Goal: Task Accomplishment & Management: Manage account settings

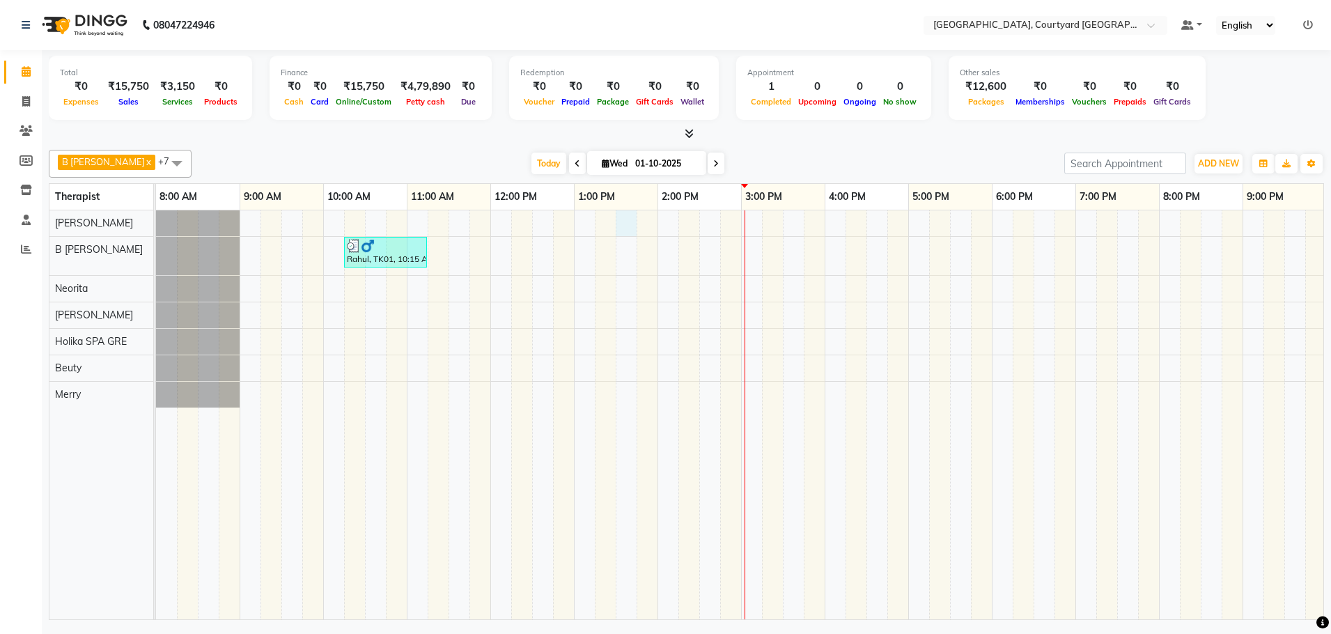
click at [635, 224] on div "Rahul, TK01, 10:15 AM-11:15 AM, Traditional Swedish Relaxation Therapy 60 Min([…" at bounding box center [825, 414] width 1338 height 409
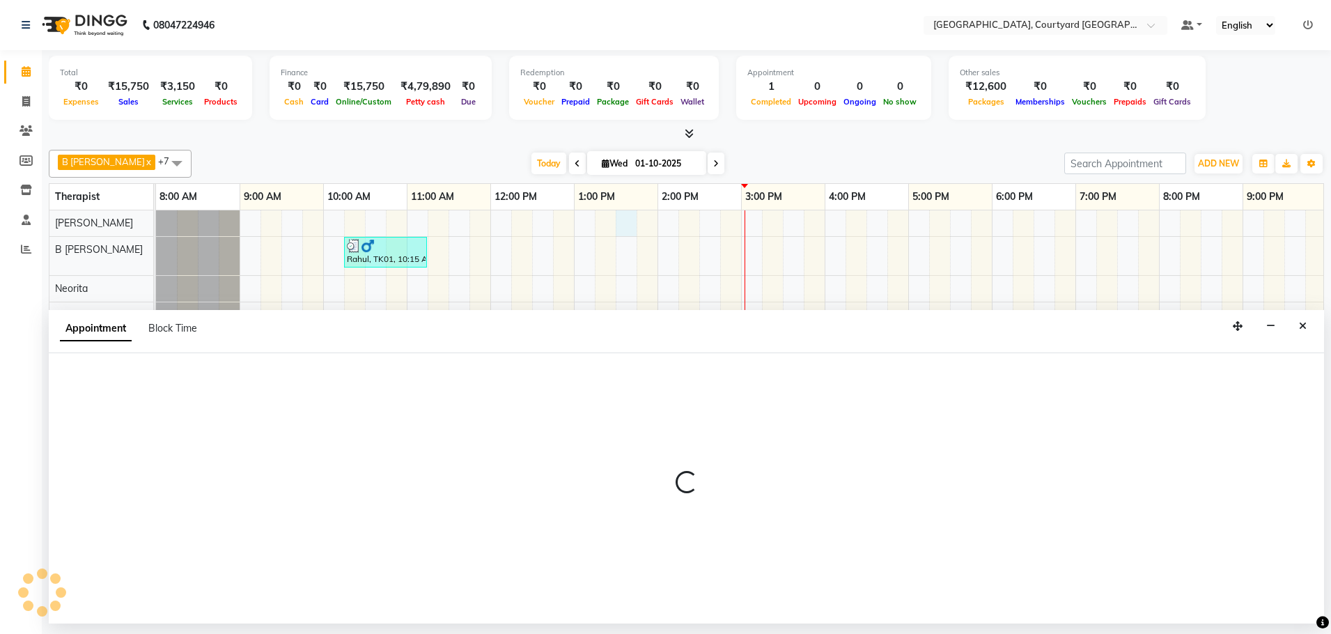
select select "70579"
select select "810"
select select "tentative"
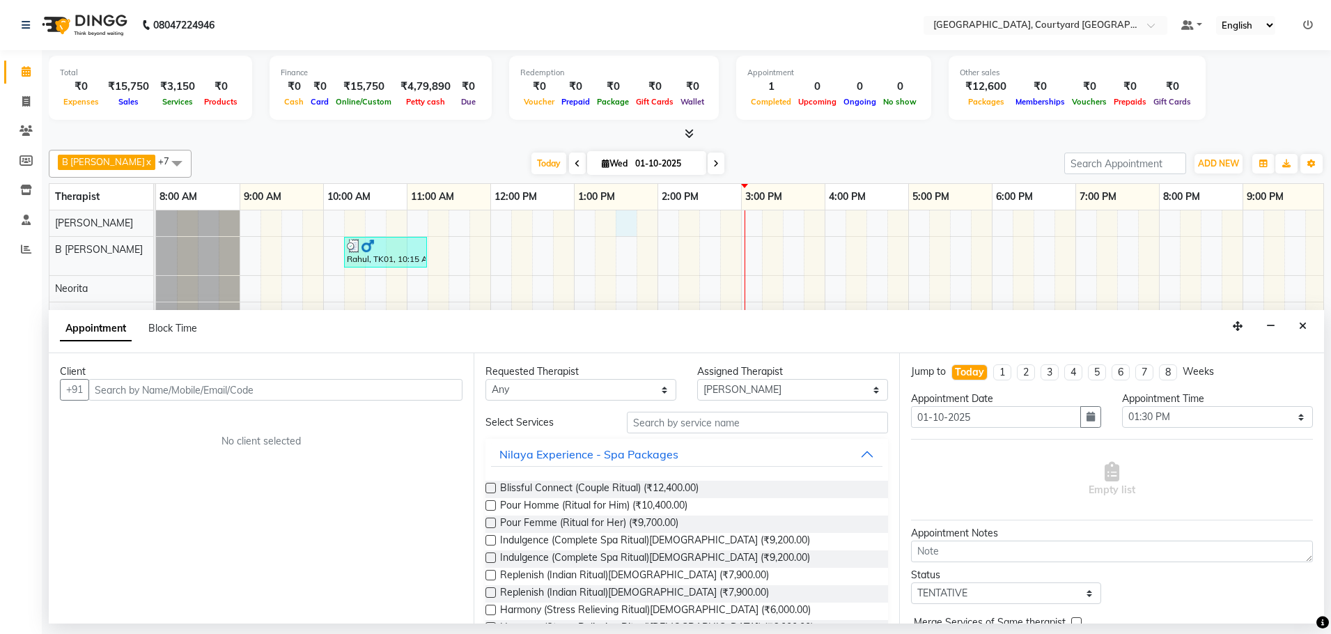
click at [309, 390] on input "text" at bounding box center [275, 390] width 374 height 22
click at [1286, 418] on select "Select 09:00 AM 09:15 AM 09:30 AM 09:45 AM 10:00 AM 10:15 AM 10:30 AM 10:45 AM …" at bounding box center [1217, 417] width 191 height 22
click at [1288, 417] on select "Select 09:00 AM 09:15 AM 09:30 AM 09:45 AM 10:00 AM 10:15 AM 10:30 AM 10:45 AM …" at bounding box center [1217, 417] width 191 height 22
select select "840"
click at [1122, 406] on select "Select 09:00 AM 09:15 AM 09:30 AM 09:45 AM 10:00 AM 10:15 AM 10:30 AM 10:45 AM …" at bounding box center [1217, 417] width 191 height 22
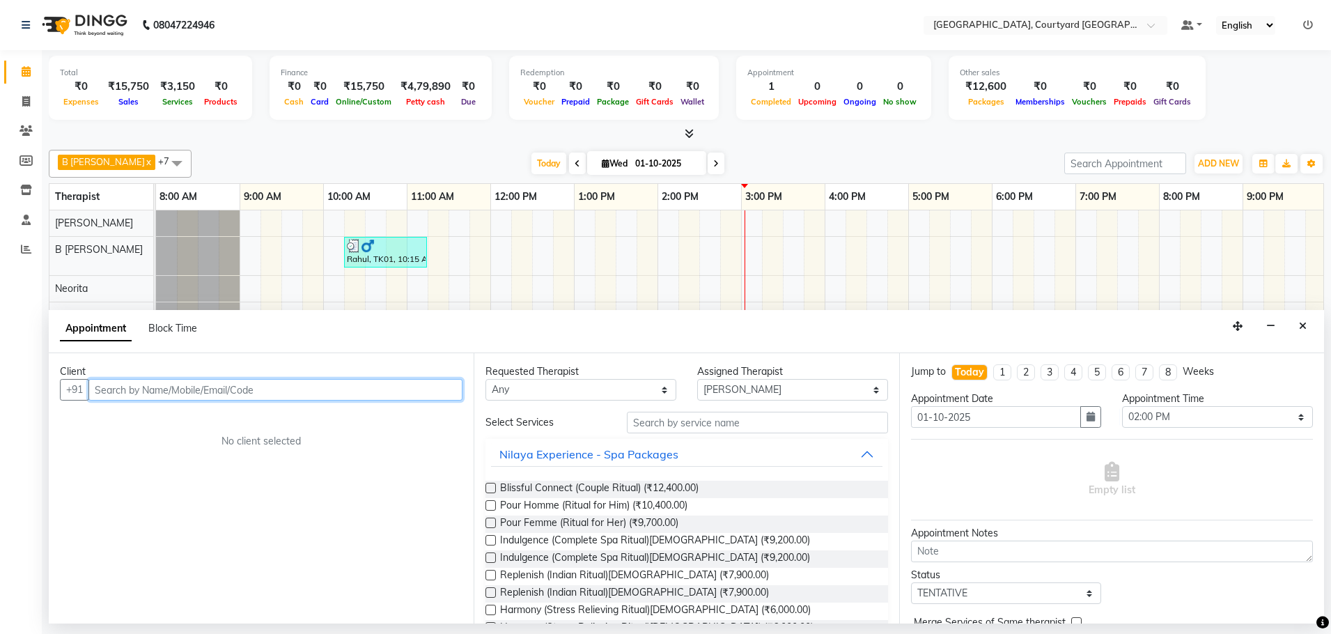
click at [288, 388] on input "text" at bounding box center [275, 390] width 374 height 22
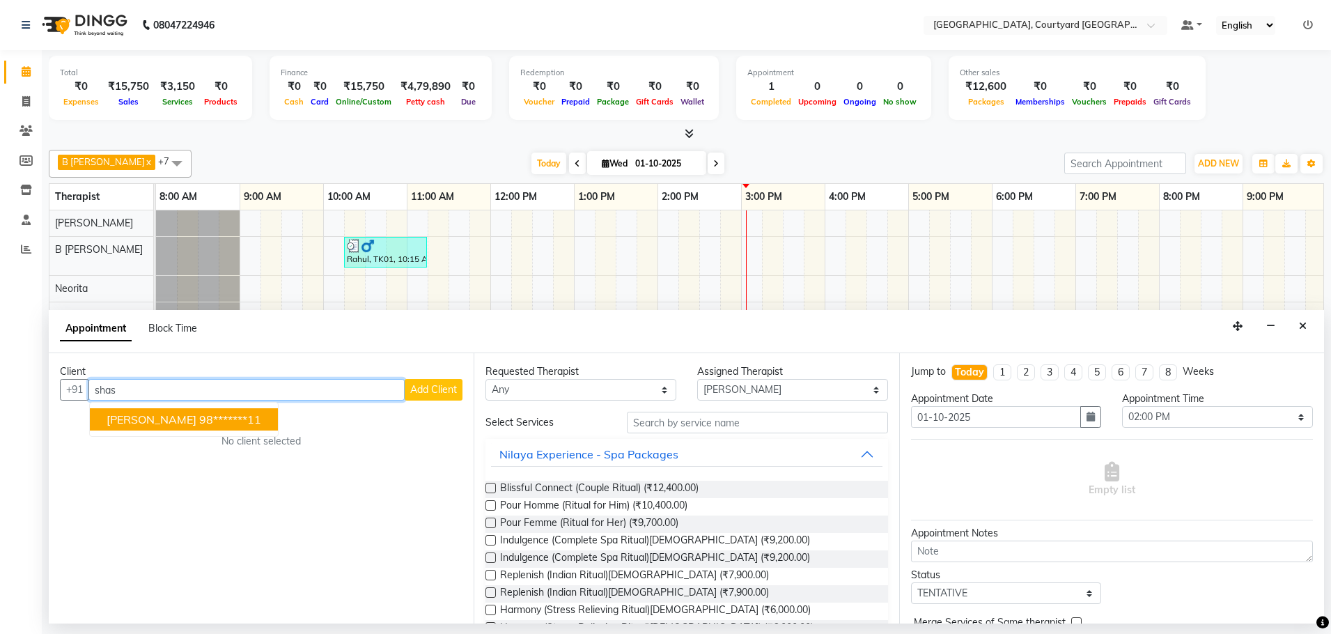
click at [202, 418] on ngb-highlight "98*******11" at bounding box center [230, 419] width 62 height 14
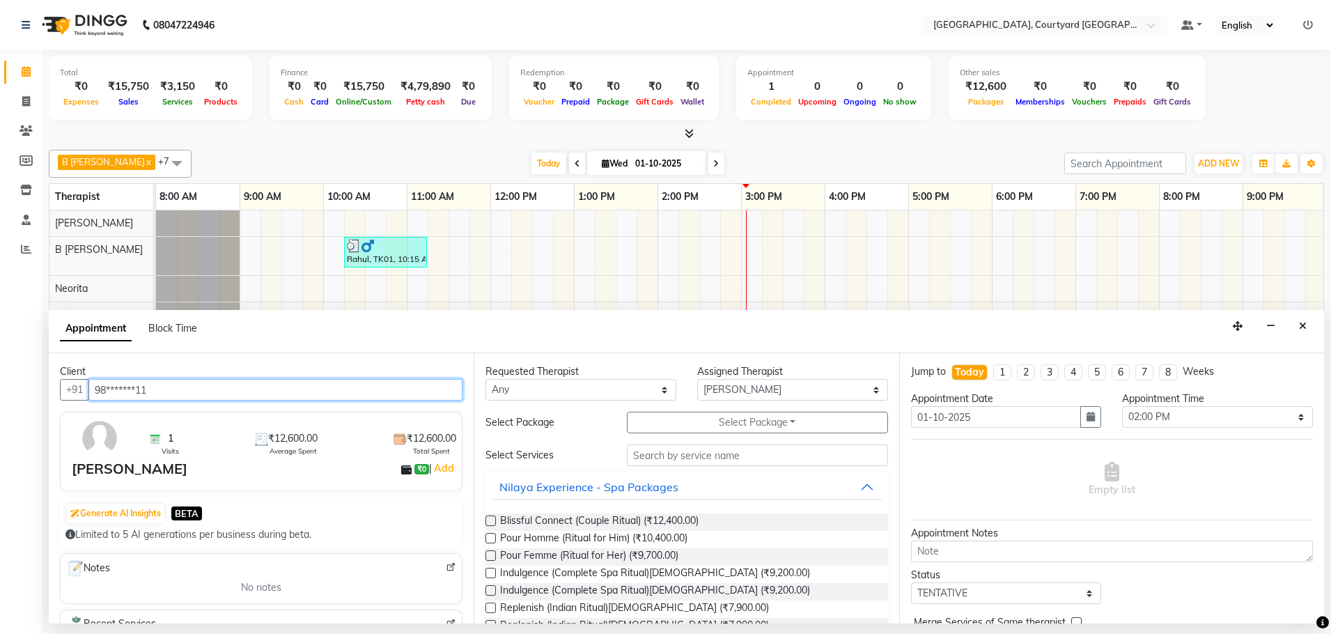
type input "98*******11"
click at [734, 444] on div "Requested Therapist Any Beuty B [PERSON_NAME] Holika SPA GRE [PERSON_NAME] Merr…" at bounding box center [686, 488] width 425 height 270
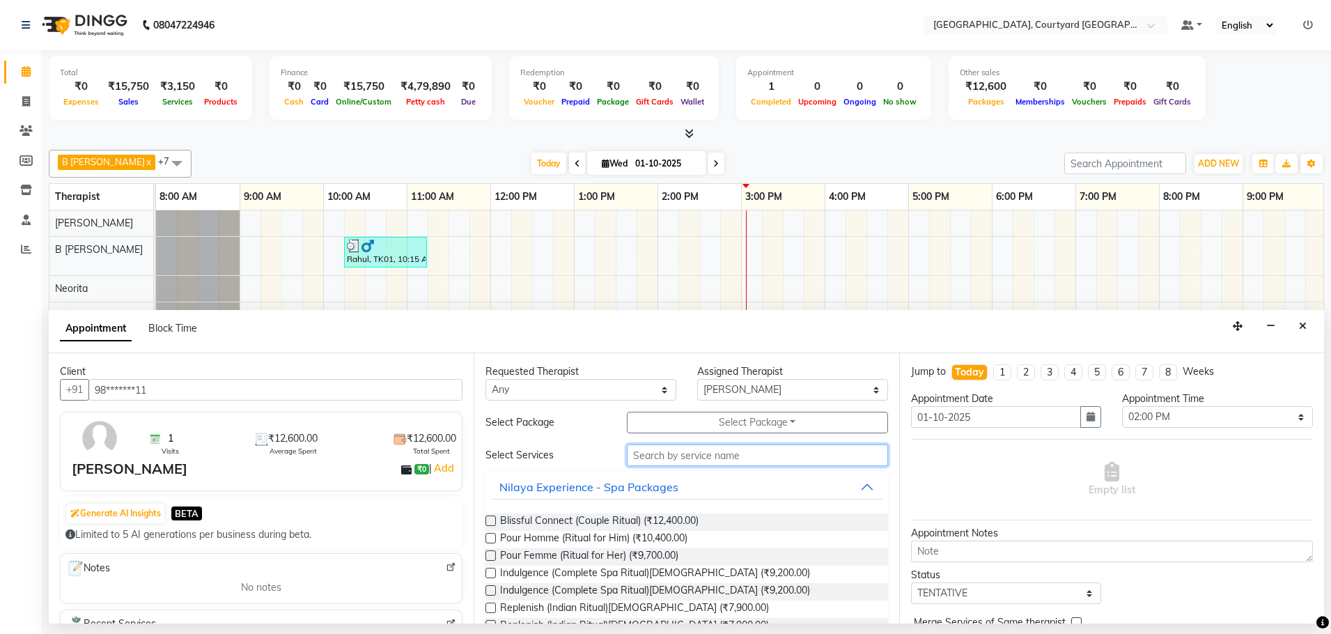
click at [734, 456] on input "text" at bounding box center [757, 456] width 261 height 22
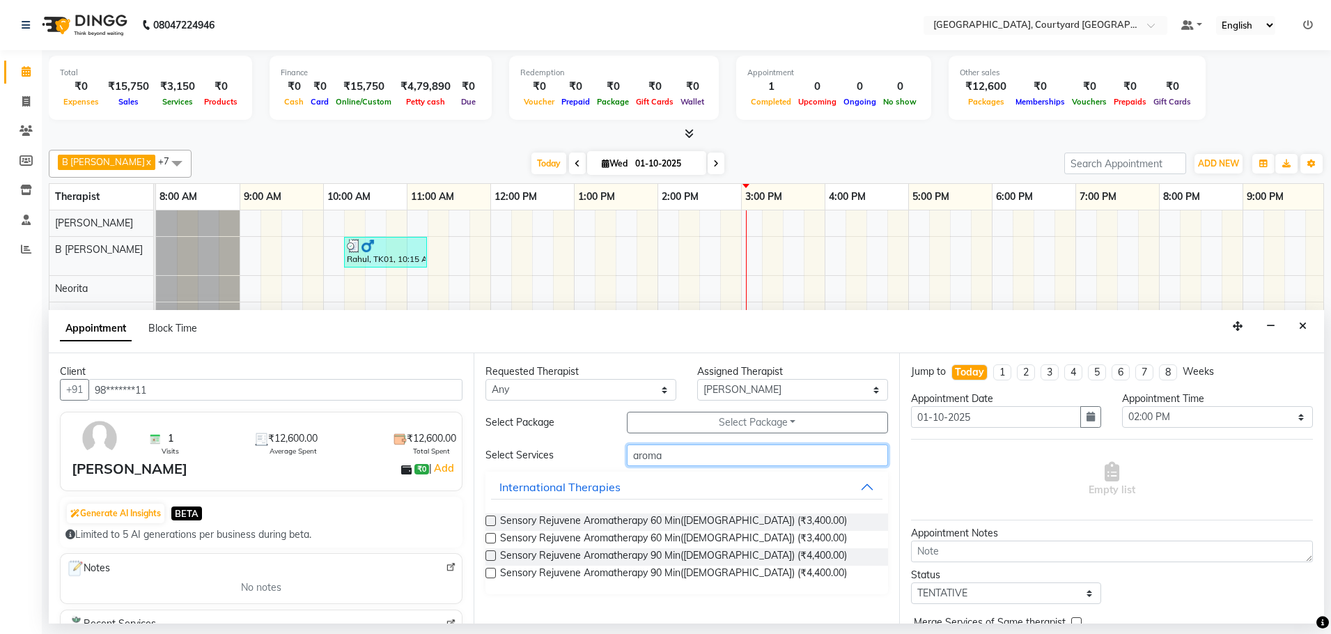
type input "aroma"
click at [493, 541] on label at bounding box center [491, 538] width 10 height 10
click at [493, 541] on input "checkbox" at bounding box center [490, 539] width 9 height 9
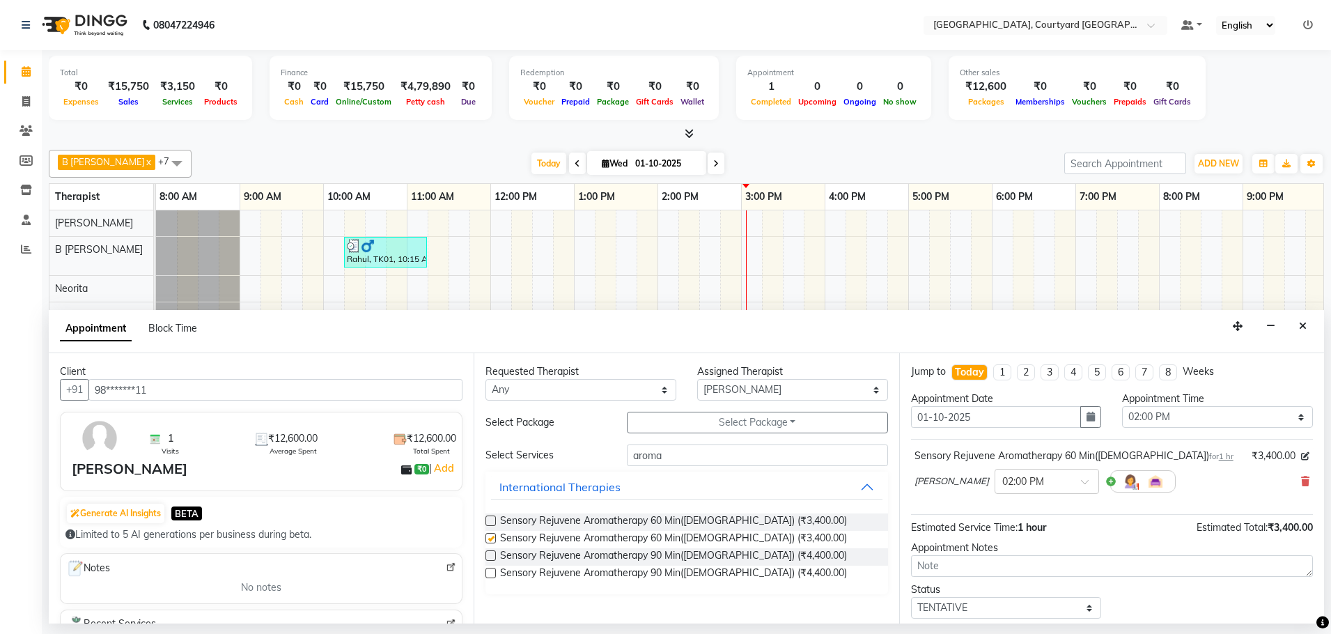
checkbox input "false"
click at [877, 389] on select "Select Beuty B [PERSON_NAME] Holika SPA GRE [PERSON_NAME] Merry Neorita [PERSON…" at bounding box center [792, 390] width 191 height 22
select select "70580"
click at [697, 379] on select "Select Beuty B [PERSON_NAME] Holika SPA GRE [PERSON_NAME] Merry Neorita [PERSON…" at bounding box center [792, 390] width 191 height 22
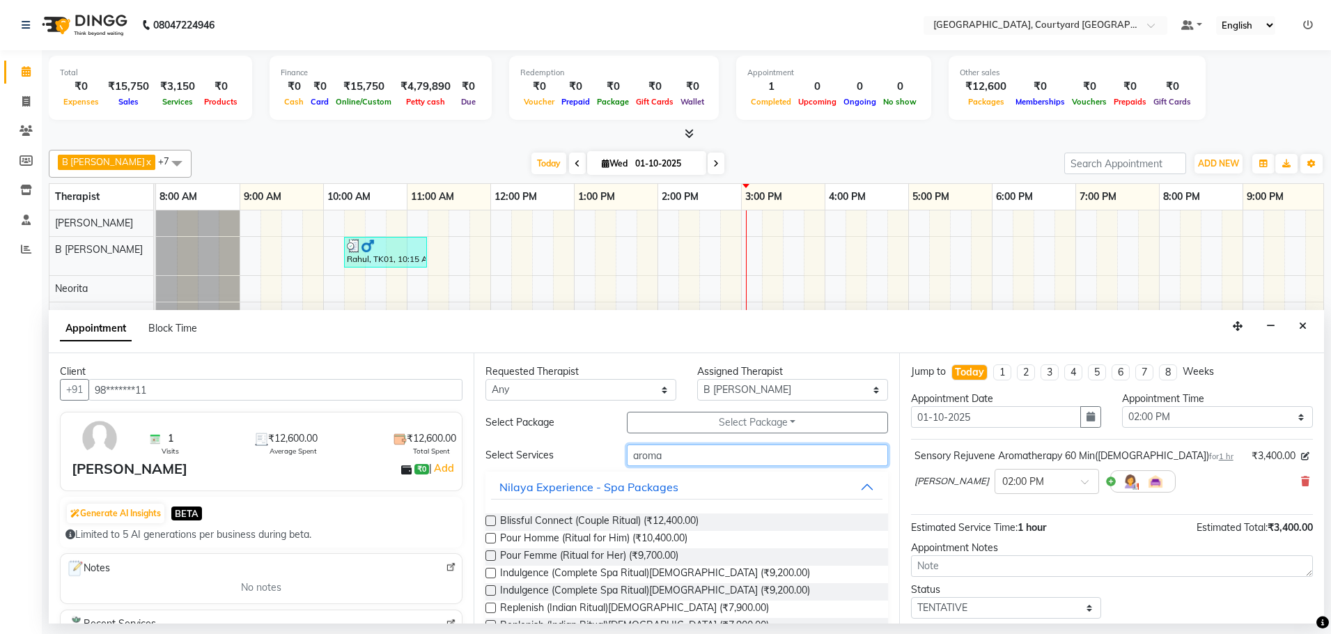
click at [725, 458] on input "aroma" at bounding box center [757, 456] width 261 height 22
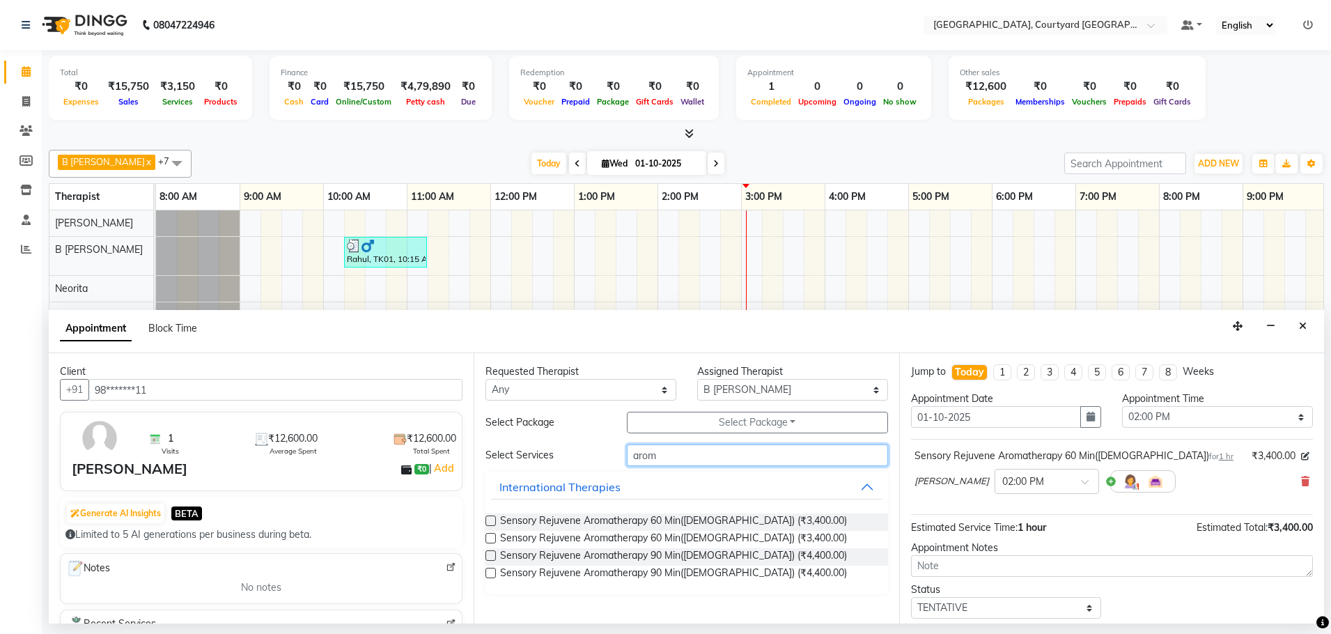
type input "arom"
click at [490, 520] on label at bounding box center [491, 521] width 10 height 10
click at [490, 520] on input "checkbox" at bounding box center [490, 522] width 9 height 9
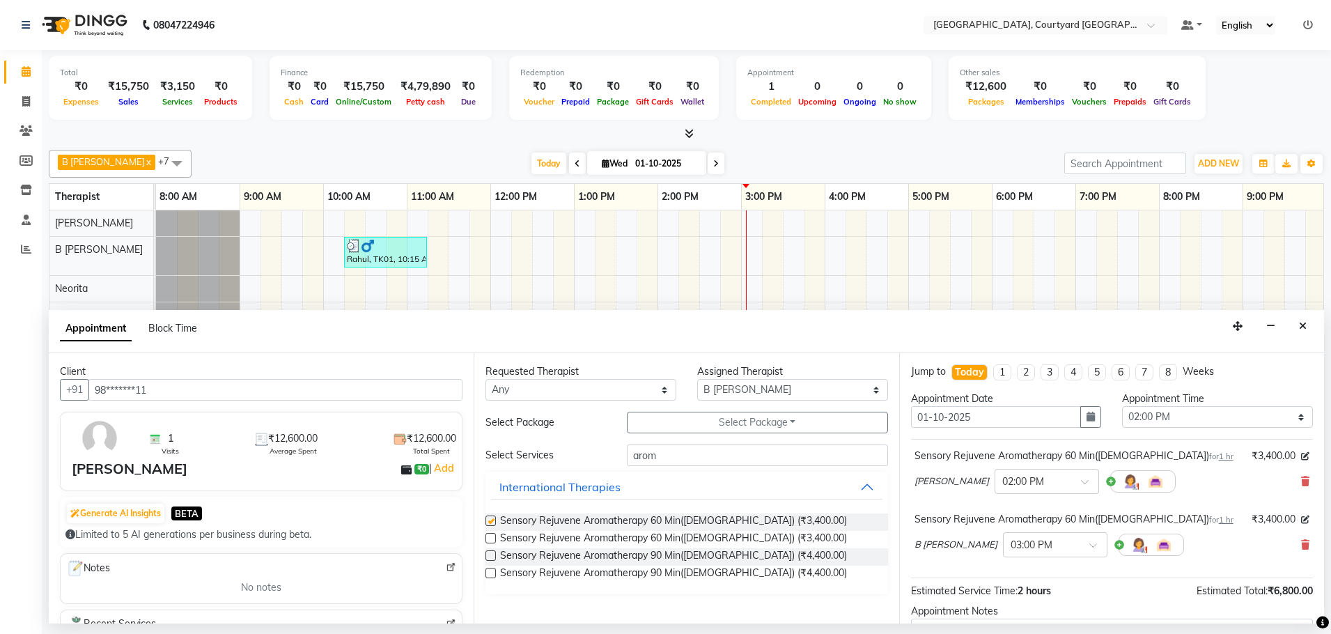
checkbox input "false"
click at [764, 460] on input "arom" at bounding box center [757, 456] width 261 height 22
click at [879, 393] on select "Select Beuty B [PERSON_NAME] Holika SPA GRE [PERSON_NAME] Merry Neorita [PERSON…" at bounding box center [792, 390] width 191 height 22
select select "71431"
click at [697, 379] on select "Select Beuty B [PERSON_NAME] Holika SPA GRE [PERSON_NAME] Merry Neorita [PERSON…" at bounding box center [792, 390] width 191 height 22
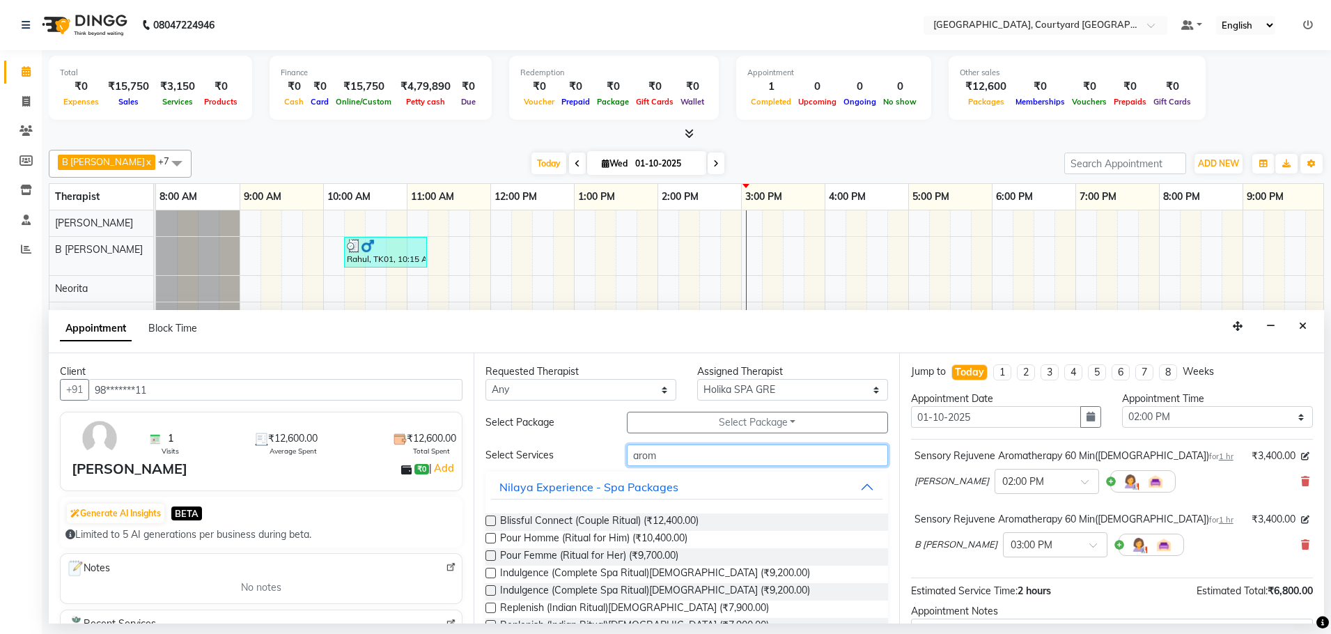
click at [707, 449] on input "arom" at bounding box center [757, 456] width 261 height 22
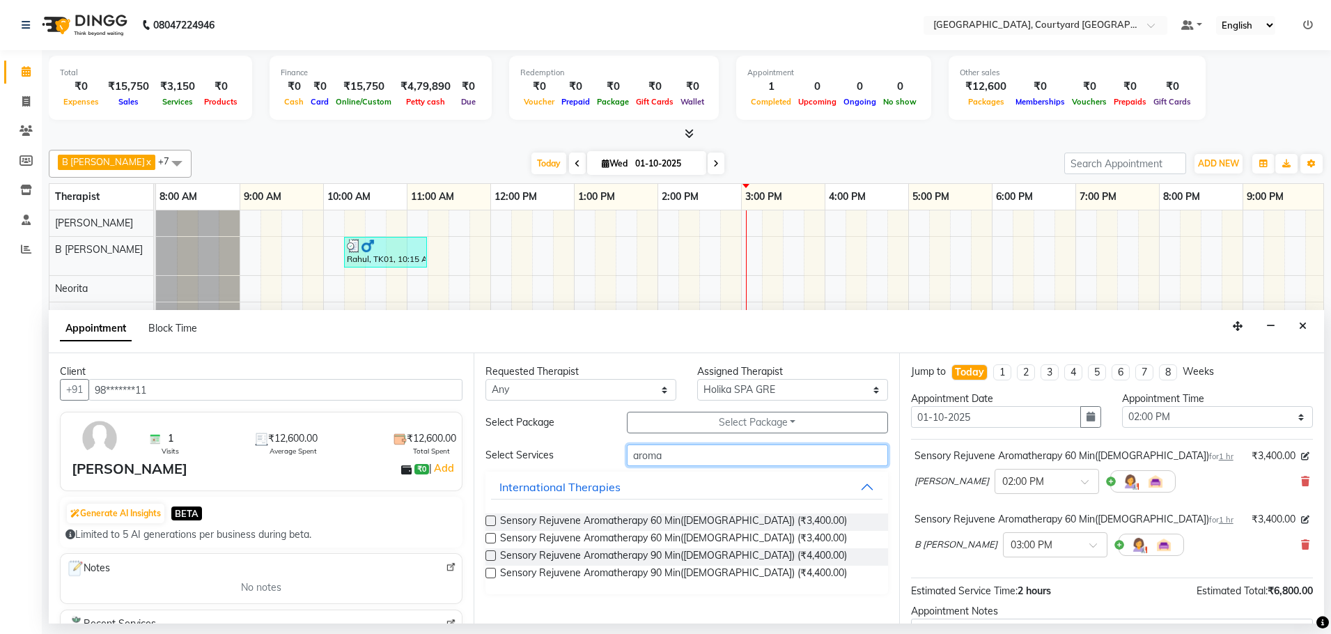
type input "aroma"
click at [493, 520] on label at bounding box center [491, 521] width 10 height 10
click at [493, 520] on input "checkbox" at bounding box center [490, 522] width 9 height 9
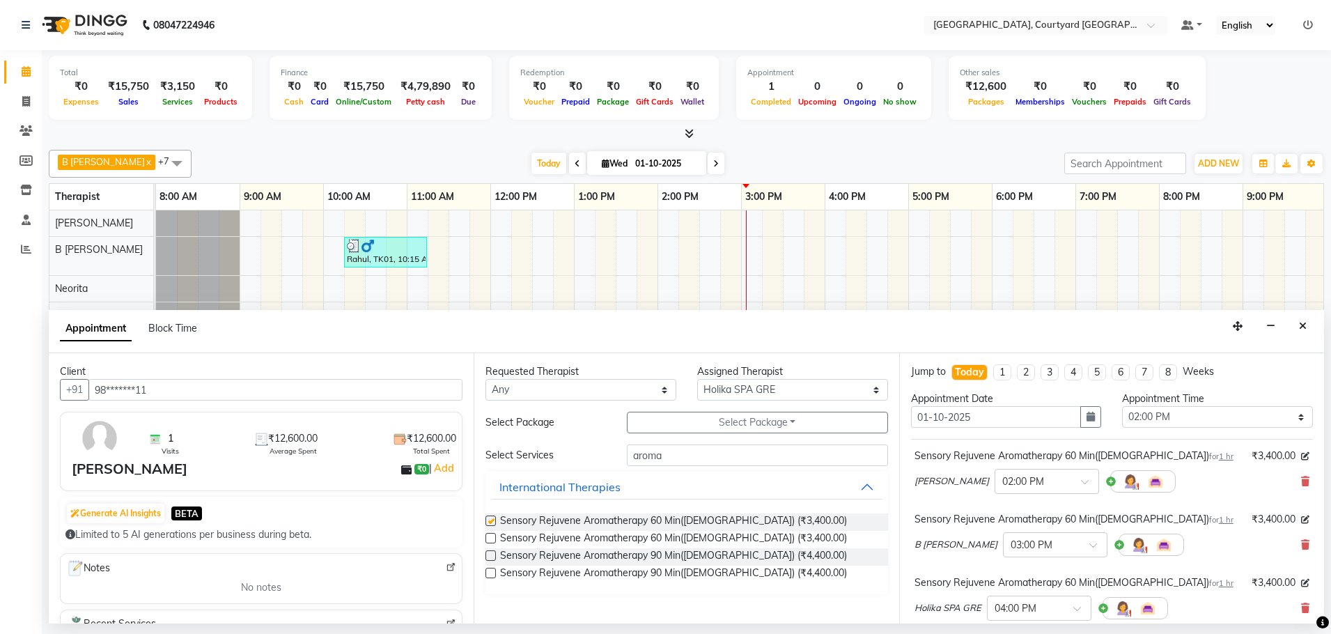
checkbox input "false"
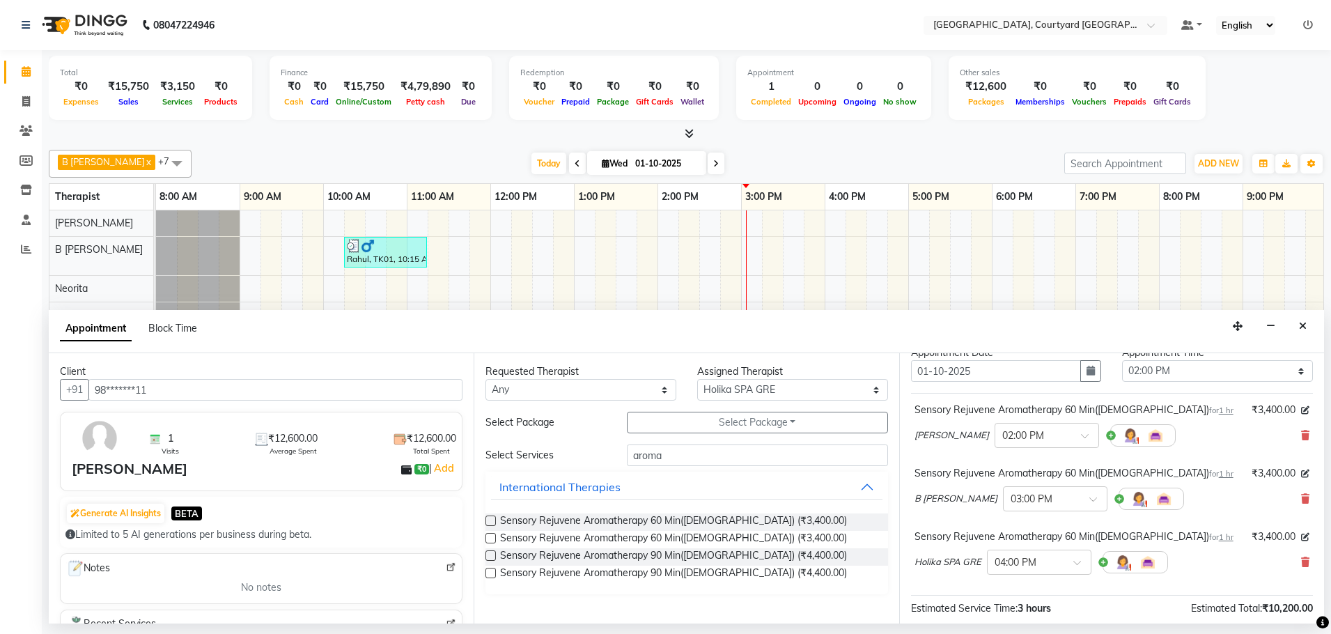
scroll to position [70, 0]
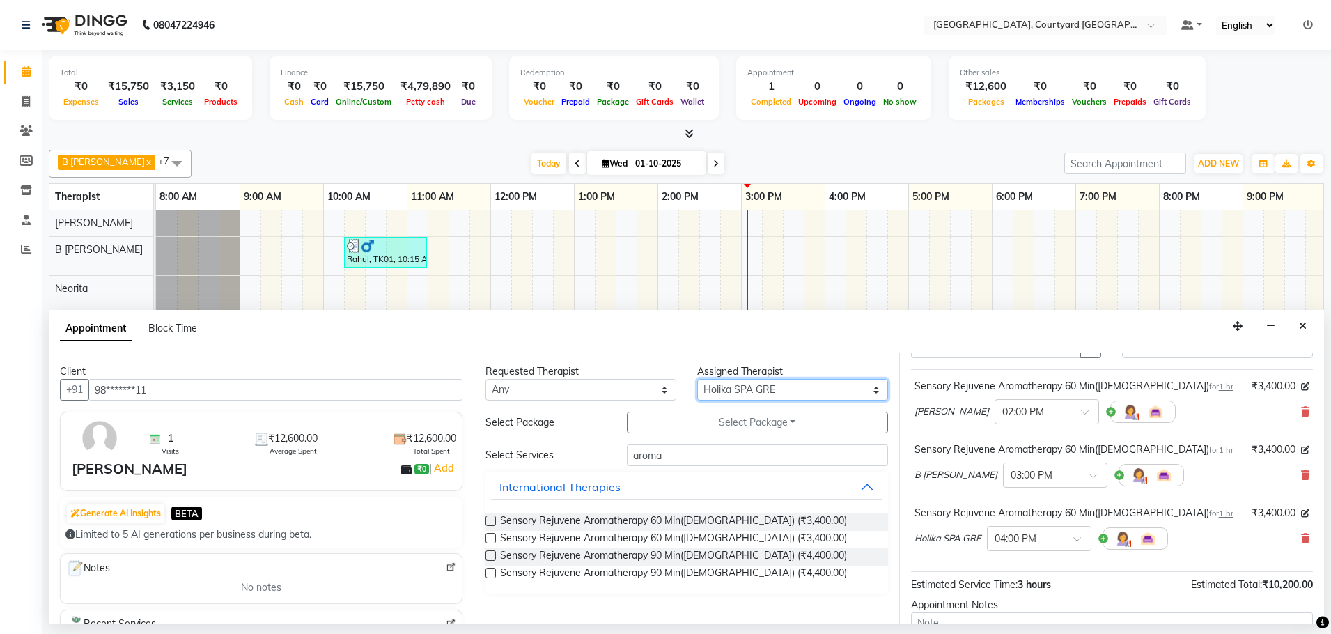
click at [873, 394] on select "Select Beuty B [PERSON_NAME] Holika SPA GRE [PERSON_NAME] Merry Neorita [PERSON…" at bounding box center [792, 390] width 191 height 22
select select "70581"
click at [697, 379] on select "Select Beuty B [PERSON_NAME] Holika SPA GRE [PERSON_NAME] Merry Neorita [PERSON…" at bounding box center [792, 390] width 191 height 22
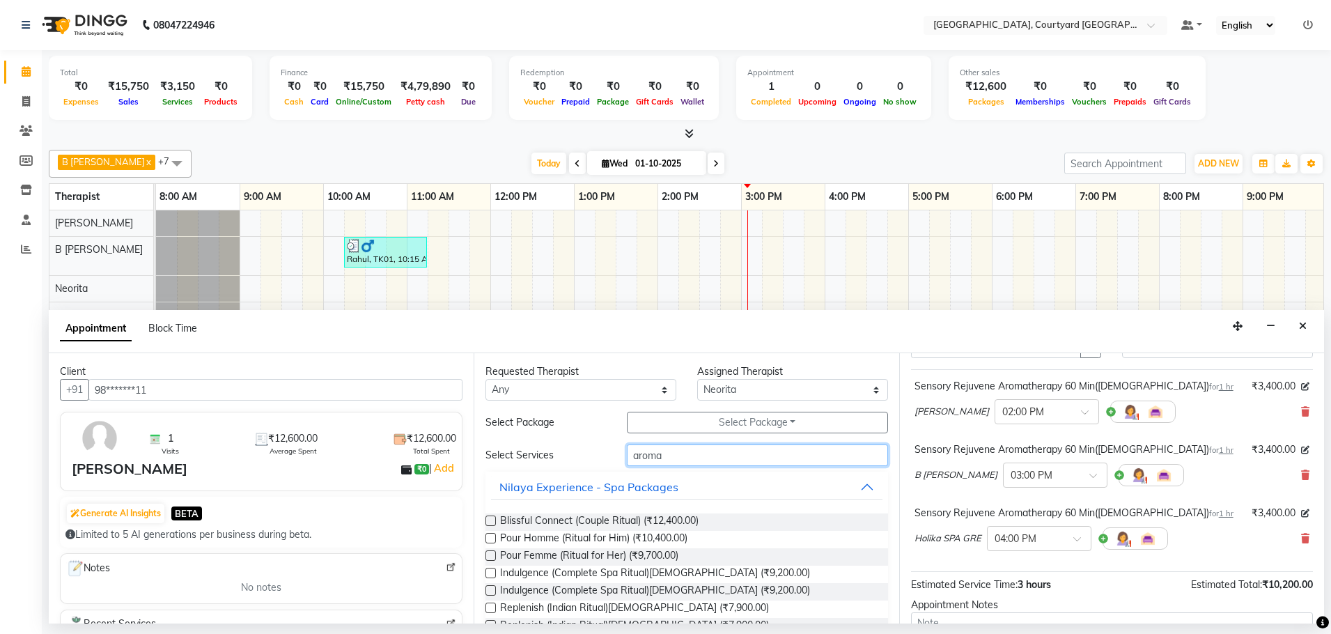
click at [709, 451] on input "aroma" at bounding box center [757, 456] width 261 height 22
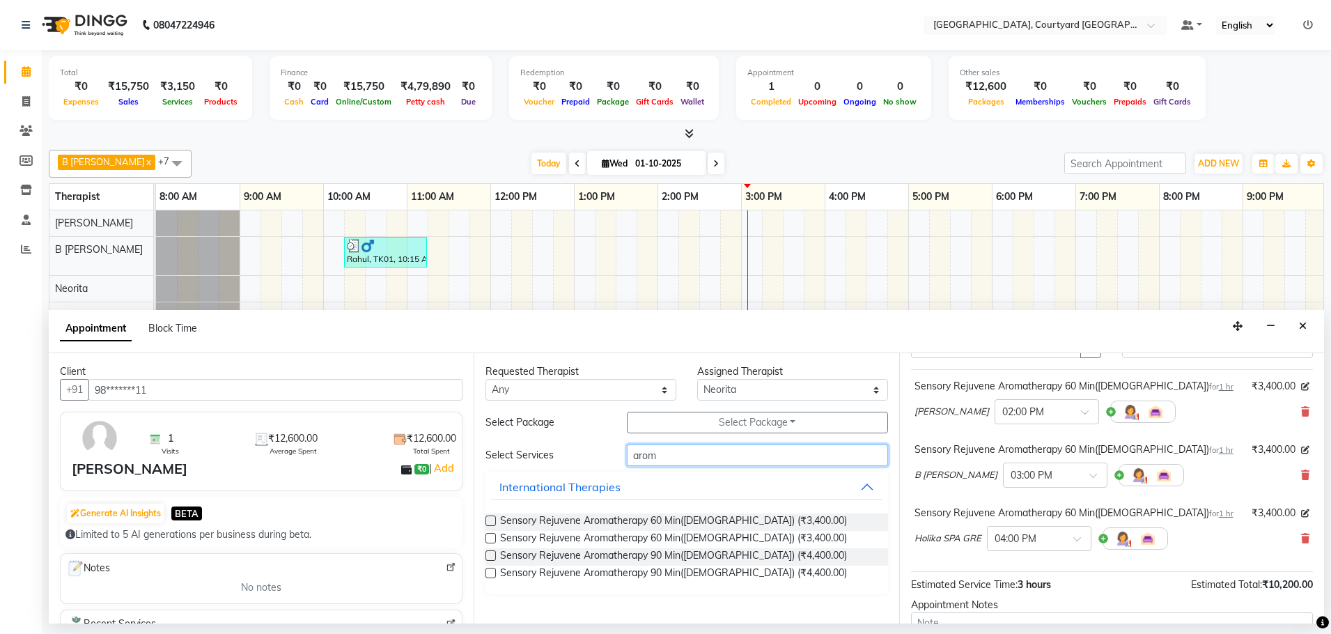
type input "arom"
click at [493, 519] on label at bounding box center [491, 521] width 10 height 10
click at [493, 519] on input "checkbox" at bounding box center [490, 522] width 9 height 9
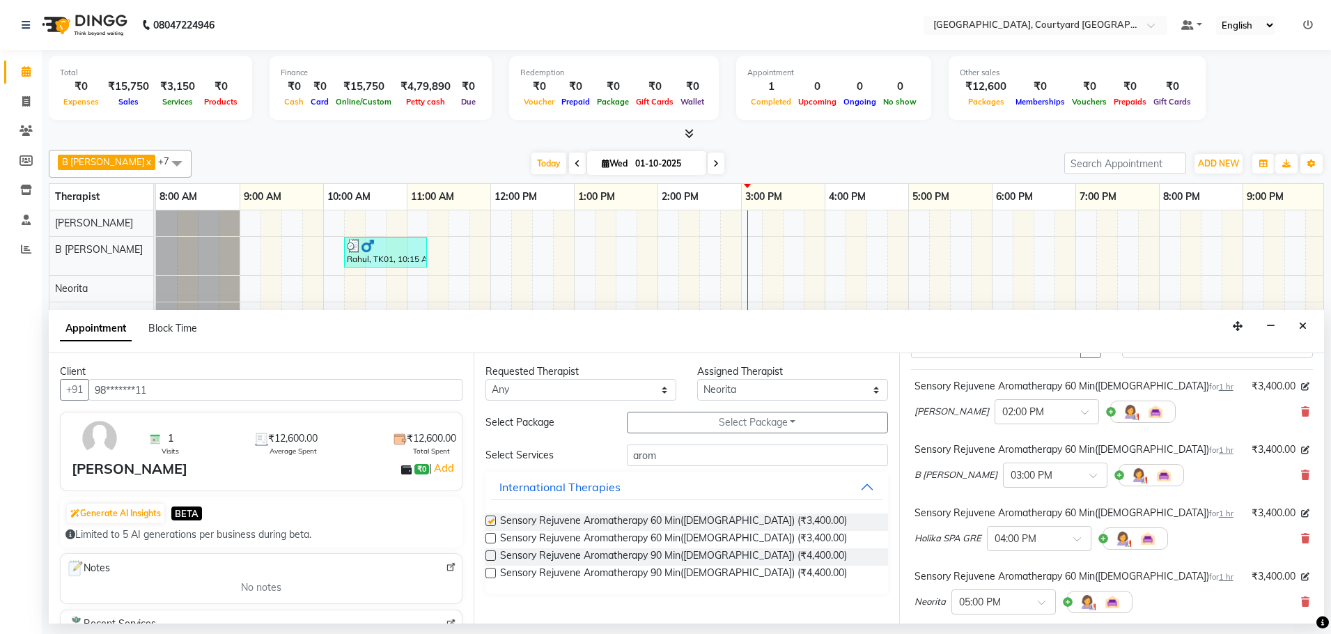
checkbox input "false"
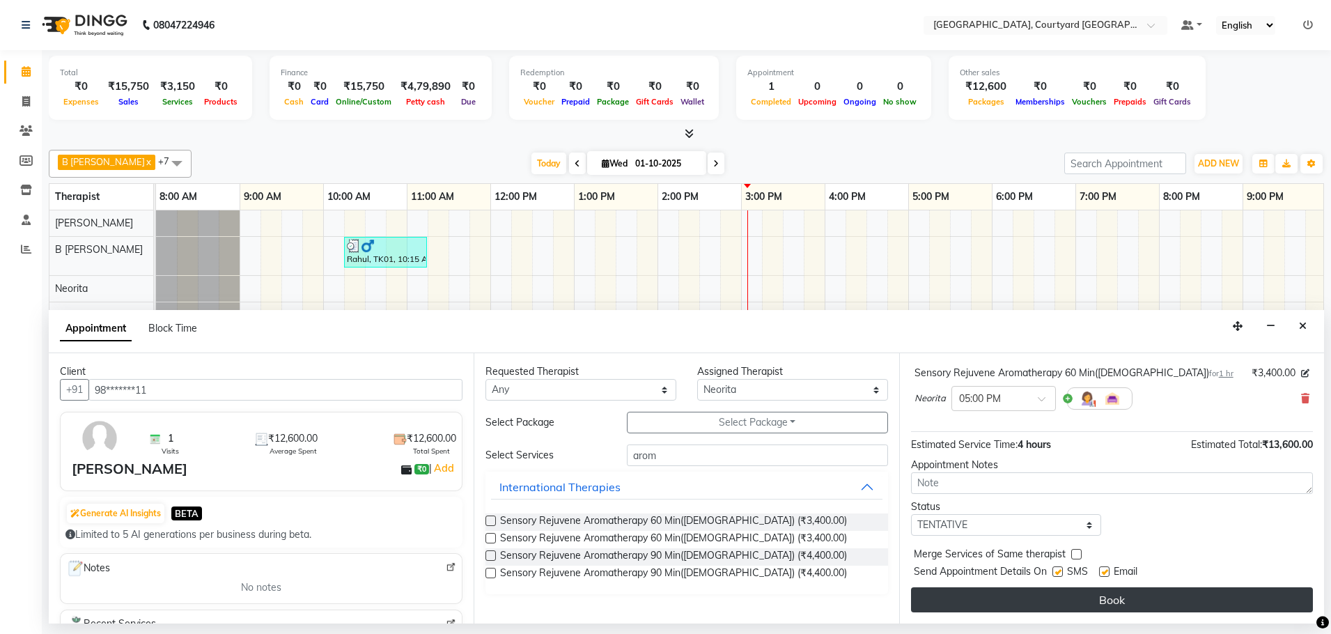
click at [1072, 598] on button "Book" at bounding box center [1112, 599] width 402 height 25
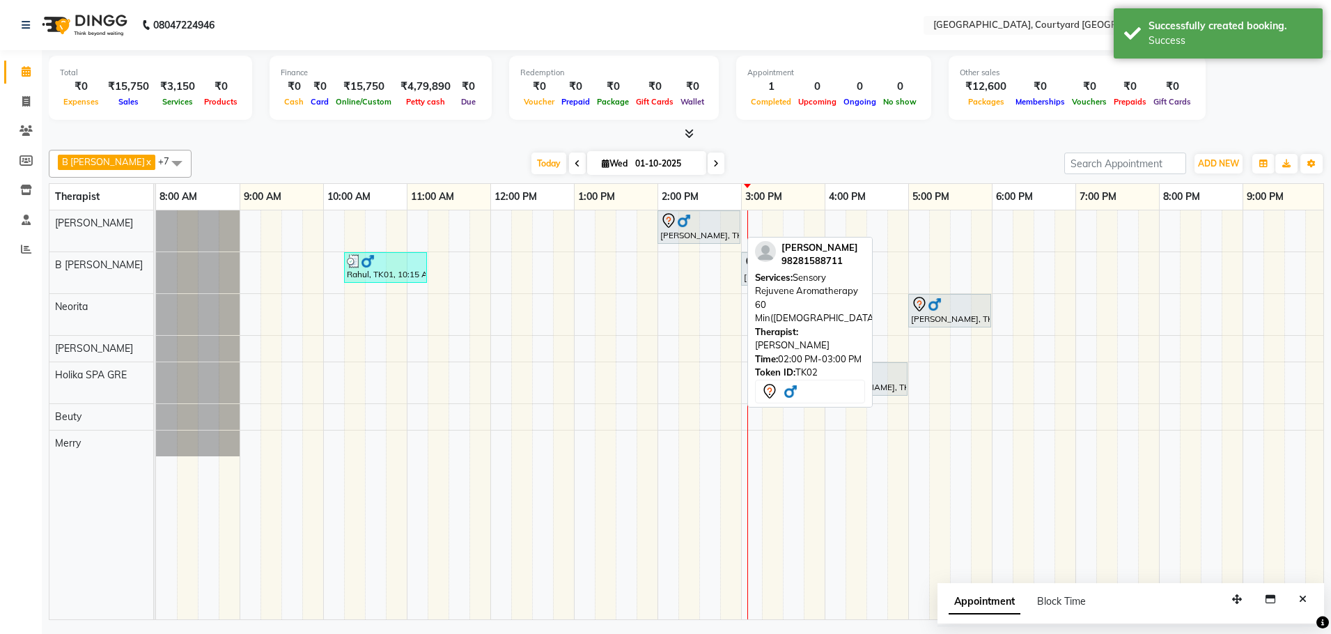
click at [670, 229] on div "[PERSON_NAME], TK02, 02:00 PM-03:00 PM, Sensory Rejuvene Aromatherapy 60 Min([D…" at bounding box center [699, 227] width 80 height 29
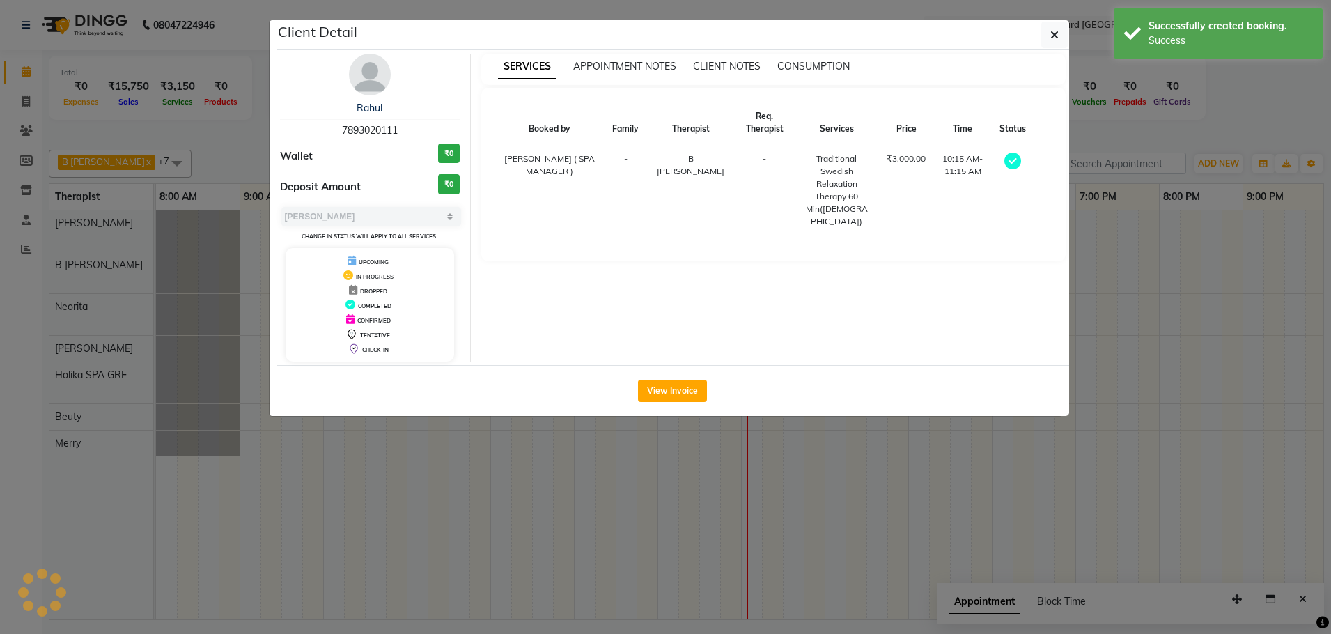
select select "7"
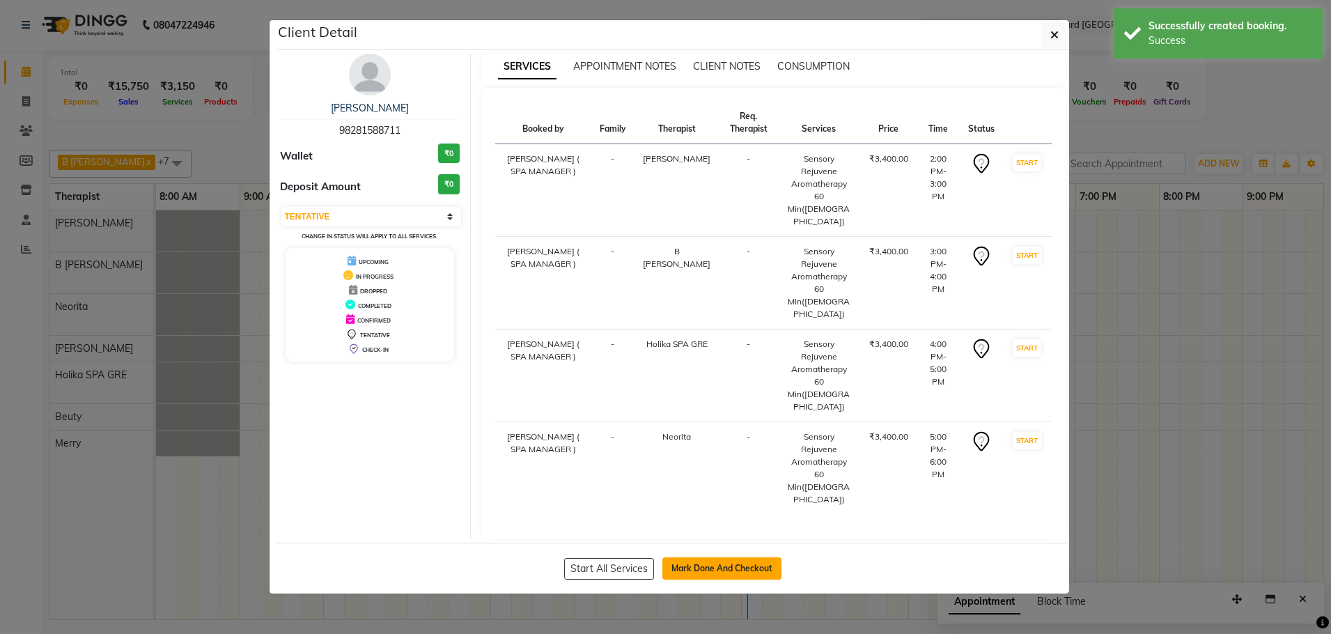
click at [755, 557] on button "Mark Done And Checkout" at bounding box center [722, 568] width 119 height 22
select select "7754"
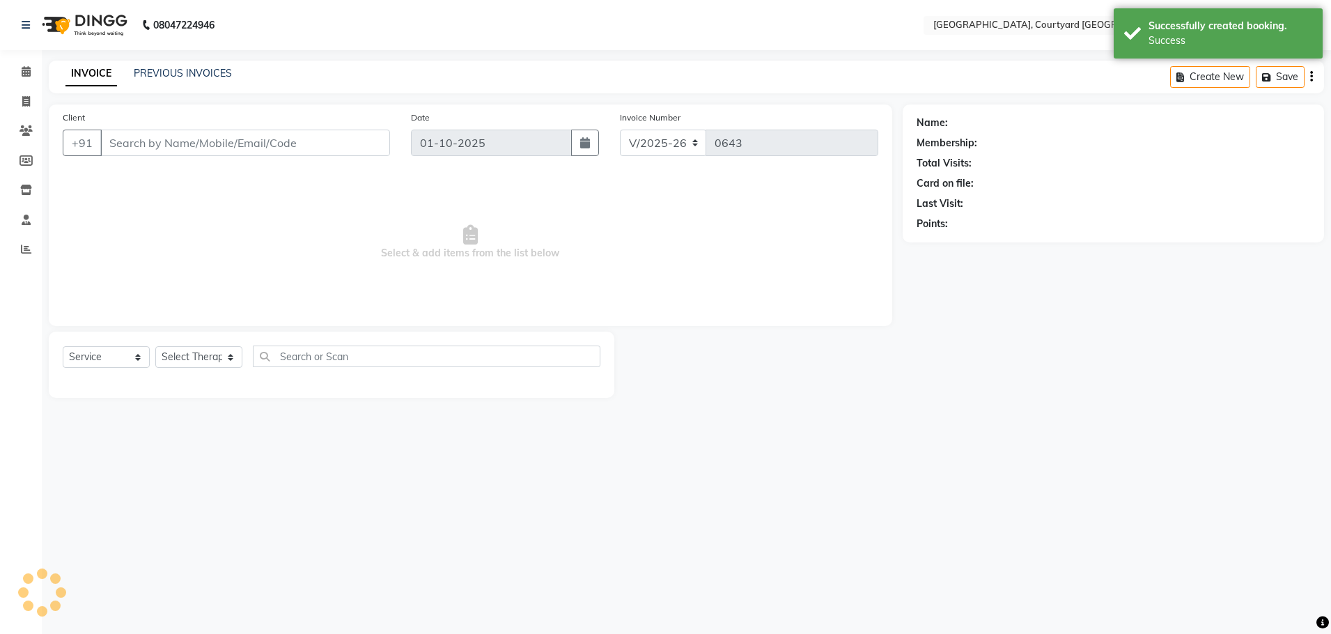
select select "membership"
type input "98*******11"
select select "71431"
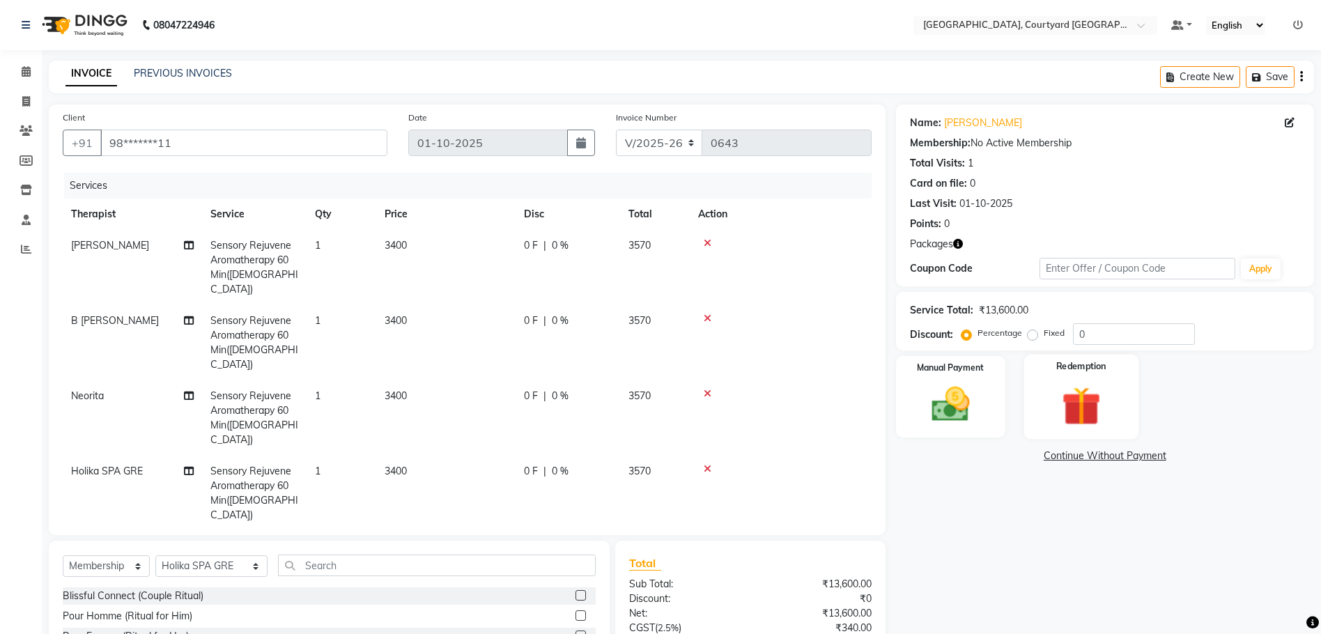
click at [1075, 408] on img at bounding box center [1081, 406] width 64 height 49
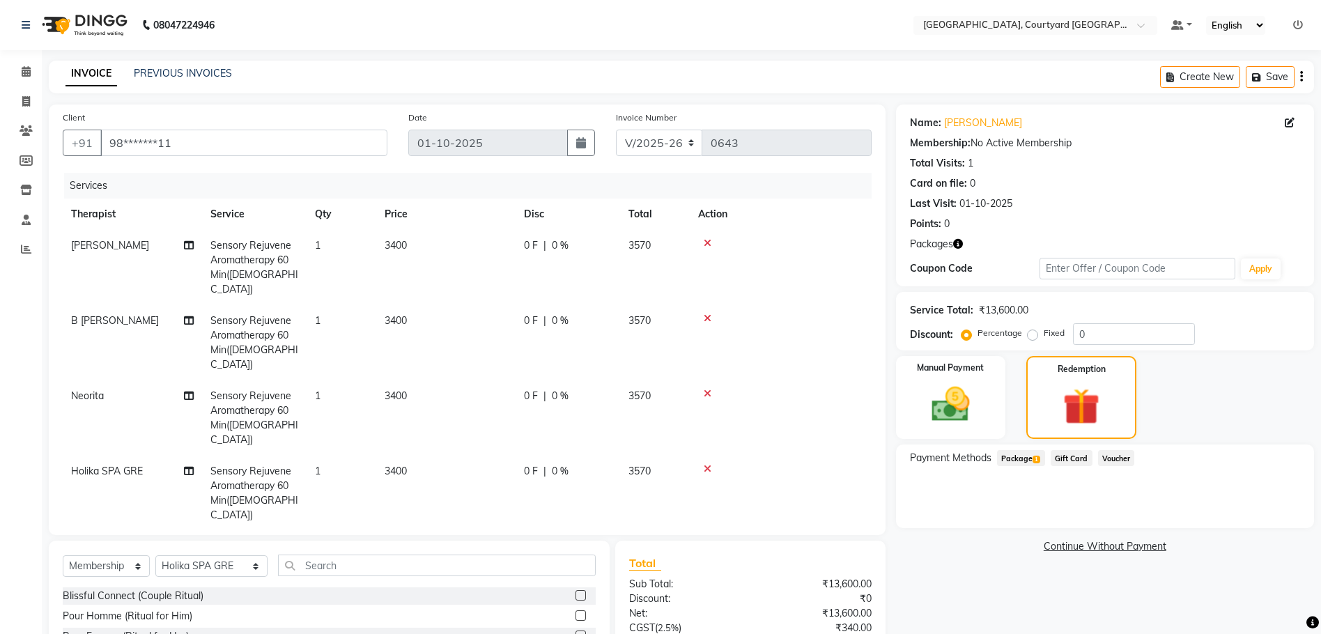
click at [1024, 461] on span "Package 1" at bounding box center [1021, 458] width 48 height 16
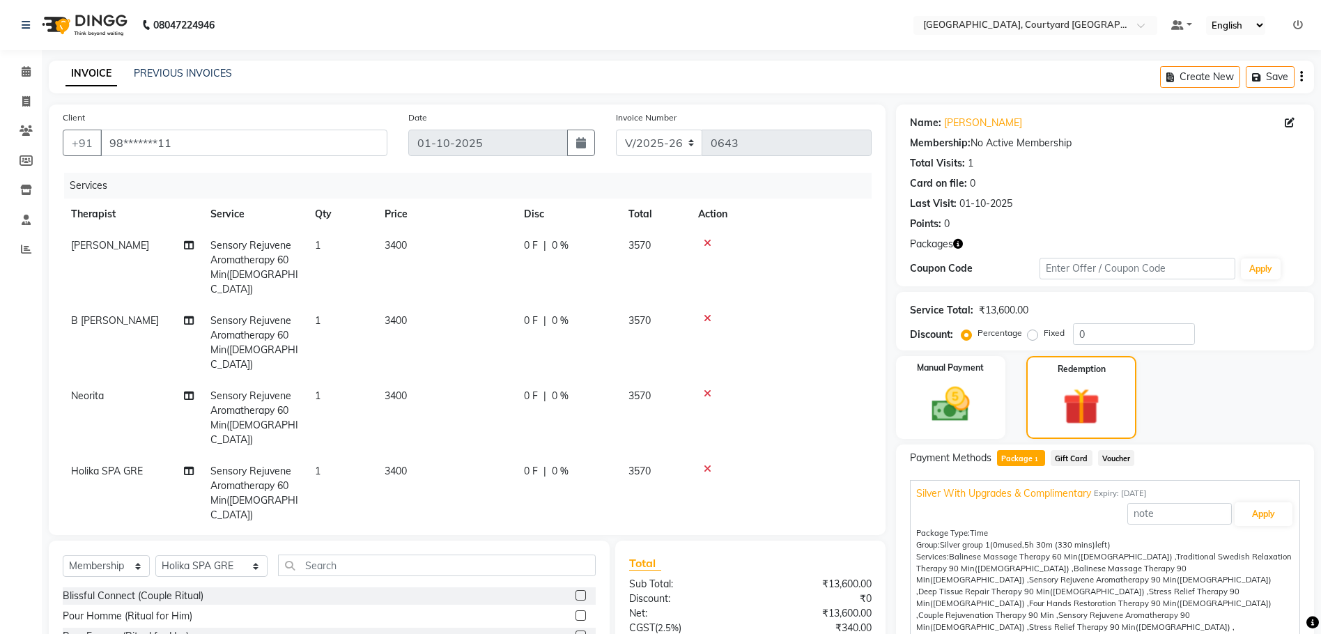
click at [993, 491] on span "Silver With Upgrades & Complimentary" at bounding box center [1003, 493] width 175 height 15
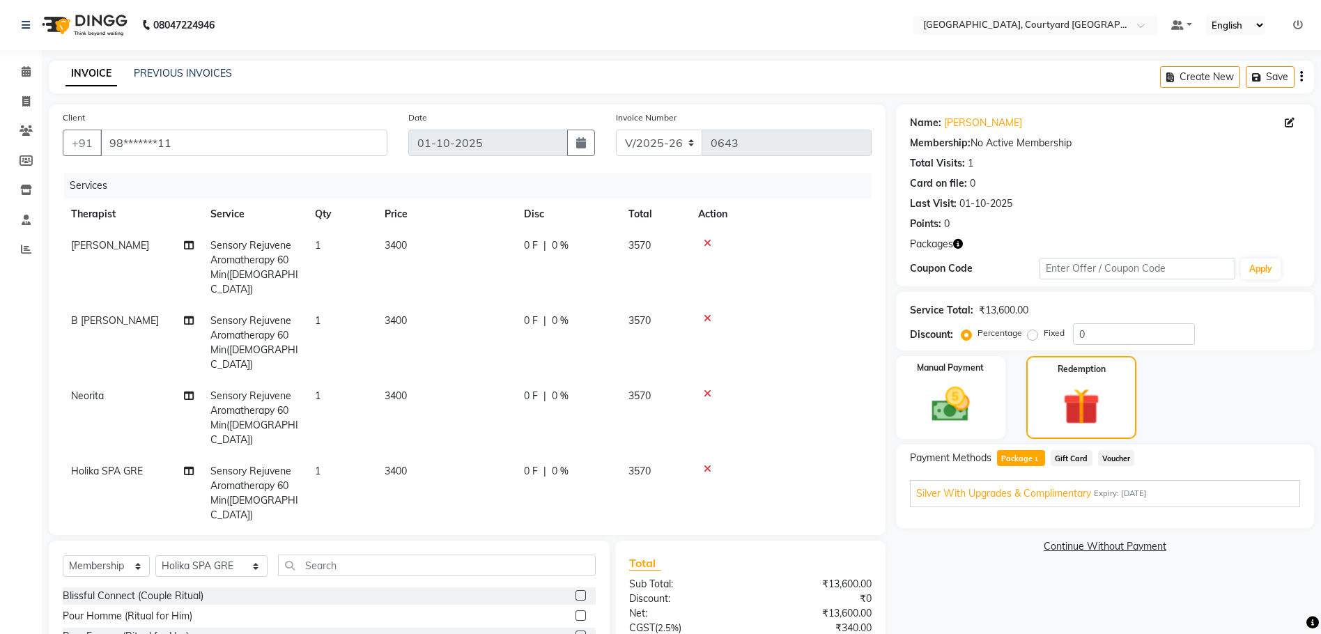
click at [1017, 497] on span "Silver With Upgrades & Complimentary" at bounding box center [1003, 493] width 175 height 15
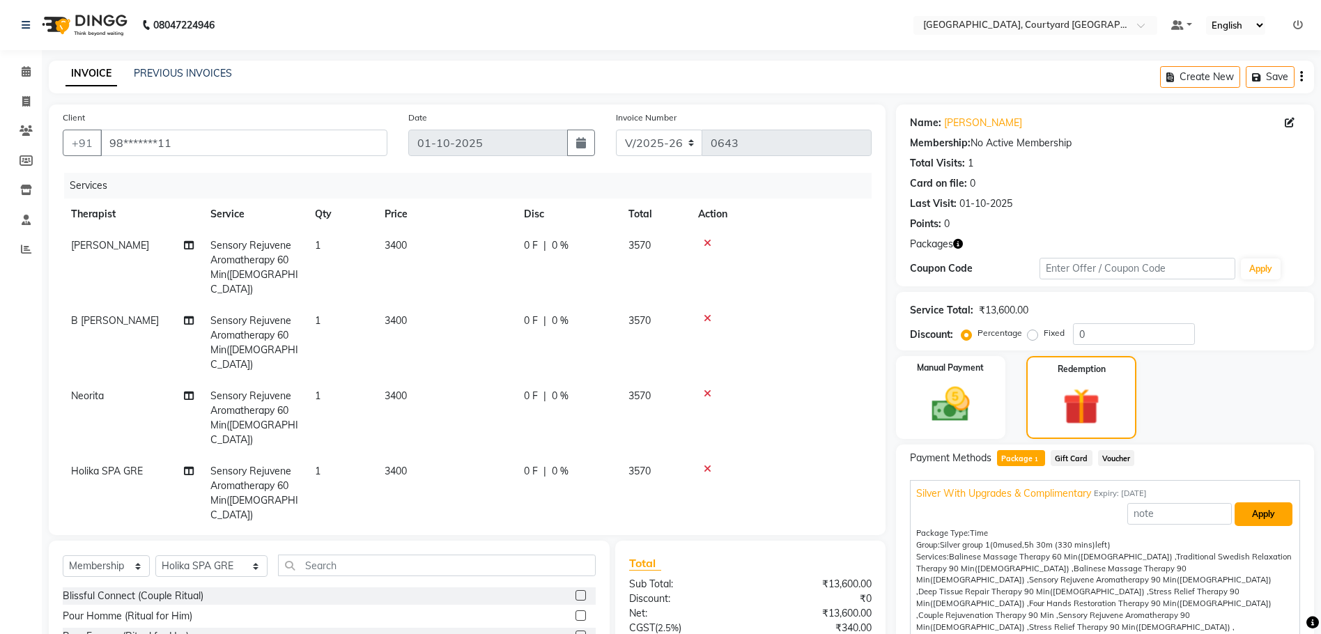
click at [1246, 519] on button "Apply" at bounding box center [1264, 514] width 58 height 24
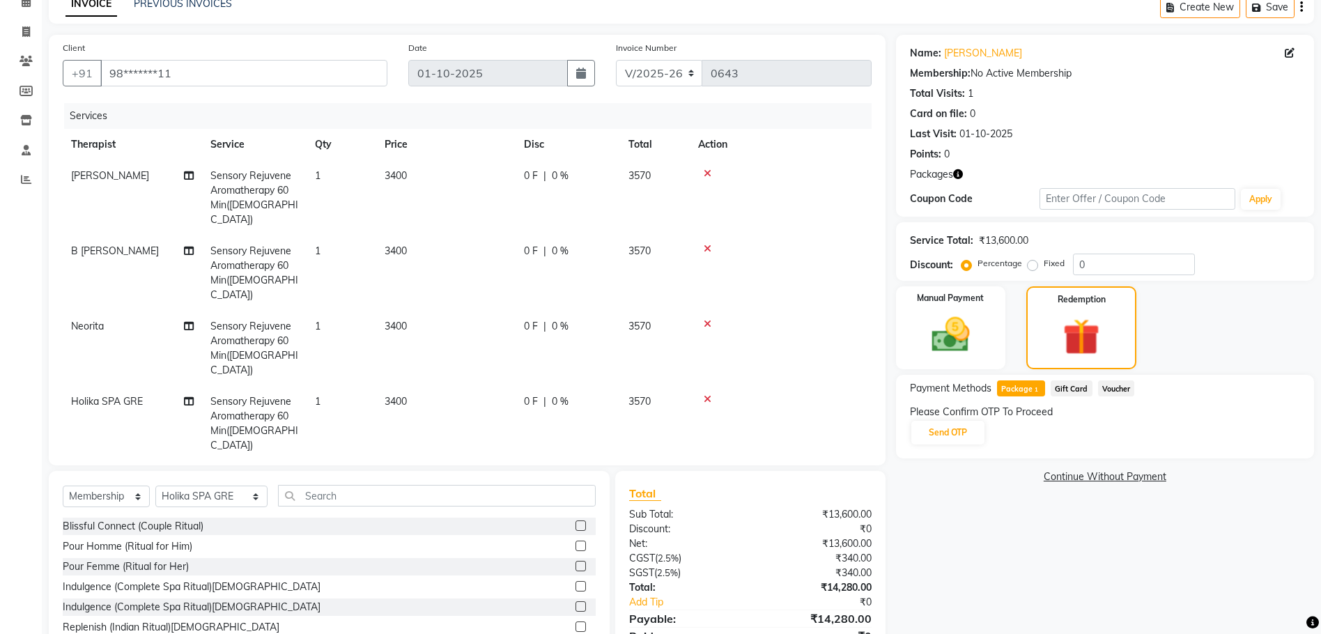
scroll to position [106, 0]
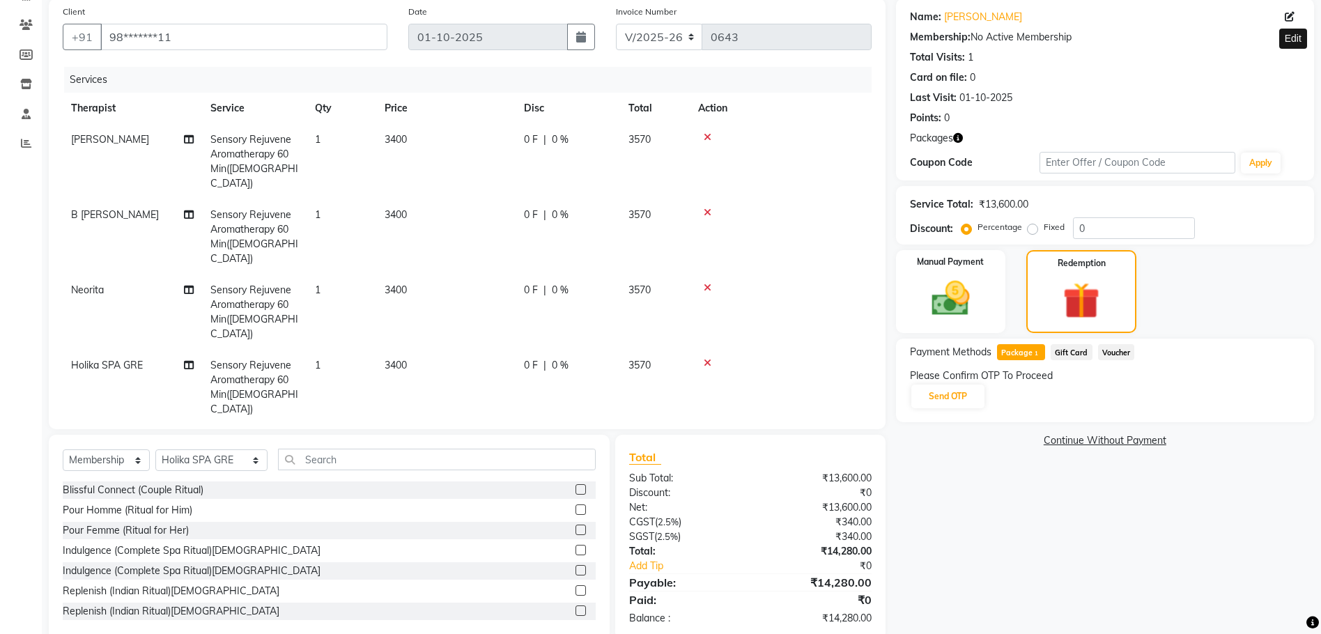
click at [1294, 17] on icon at bounding box center [1290, 17] width 10 height 10
select select "[DEMOGRAPHIC_DATA]"
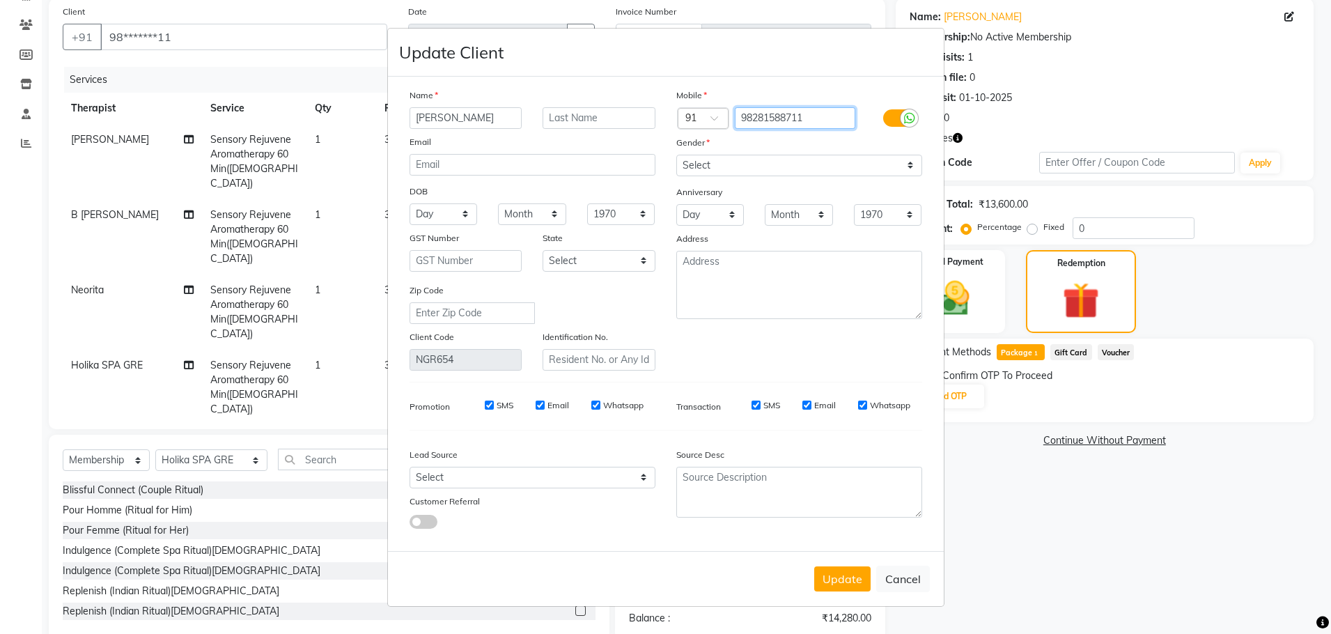
click at [822, 109] on input "98281588711" at bounding box center [795, 118] width 121 height 22
type input "9"
type input "9828158871"
click at [840, 582] on button "Update" at bounding box center [843, 578] width 56 height 25
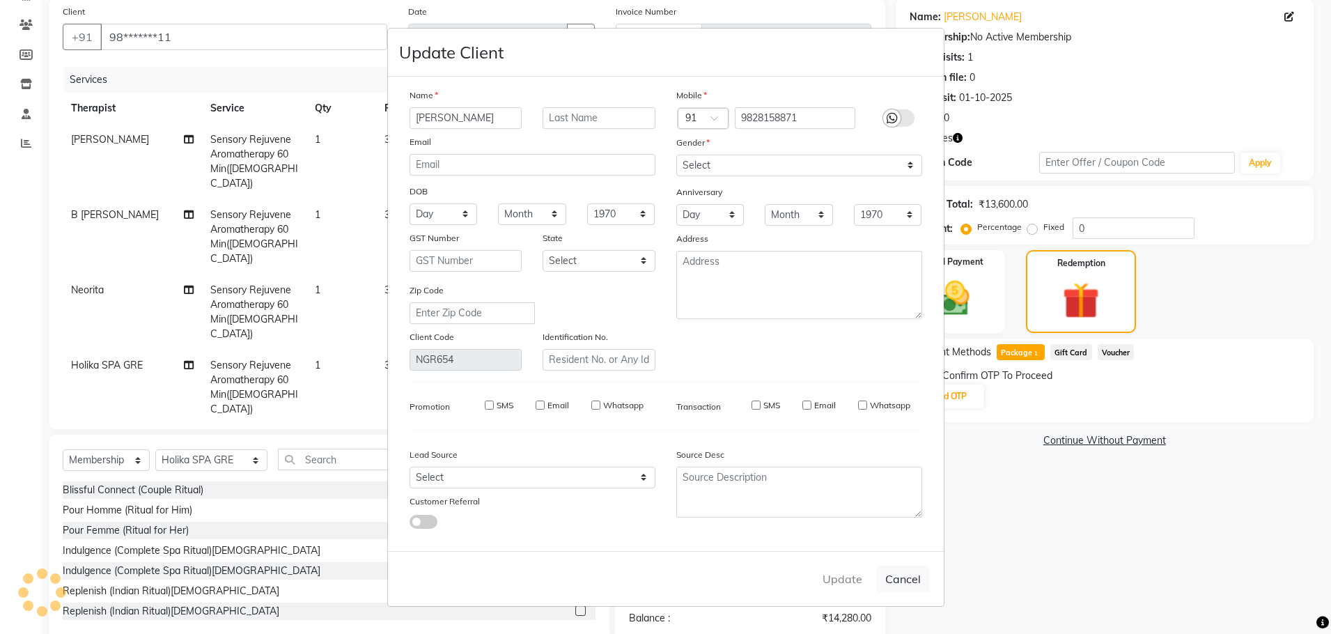
type input "98******71"
select select
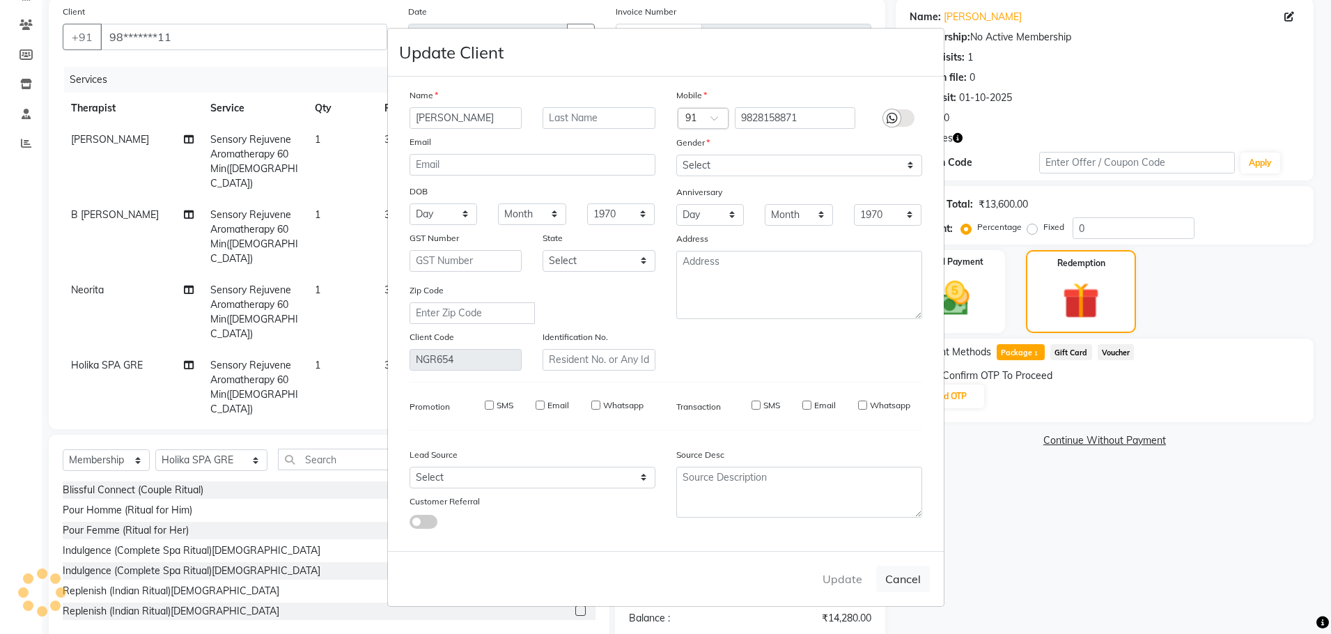
select select
checkbox input "false"
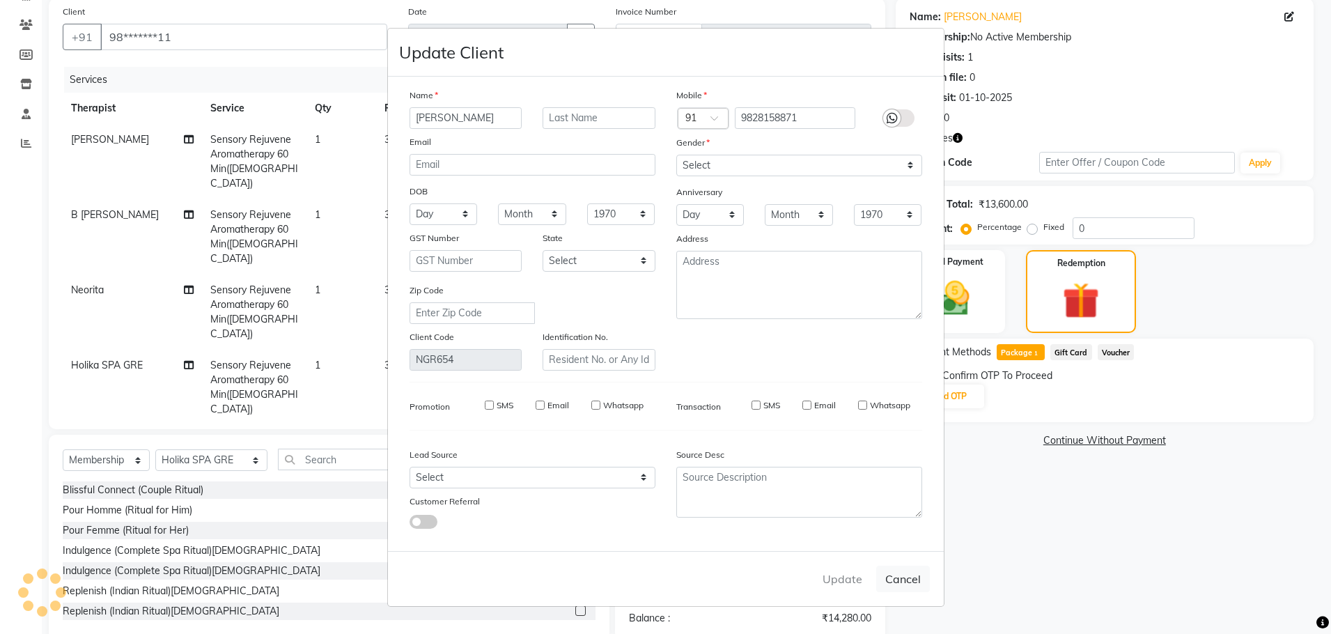
checkbox input "false"
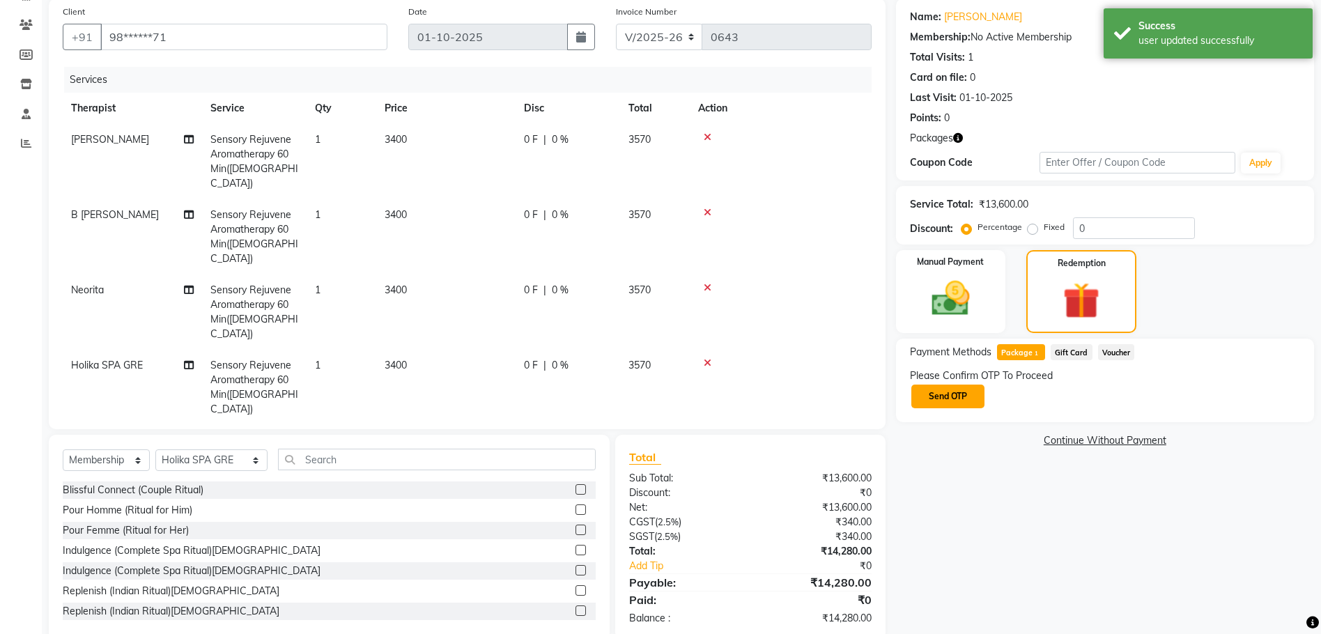
click at [946, 401] on button "Send OTP" at bounding box center [947, 397] width 73 height 24
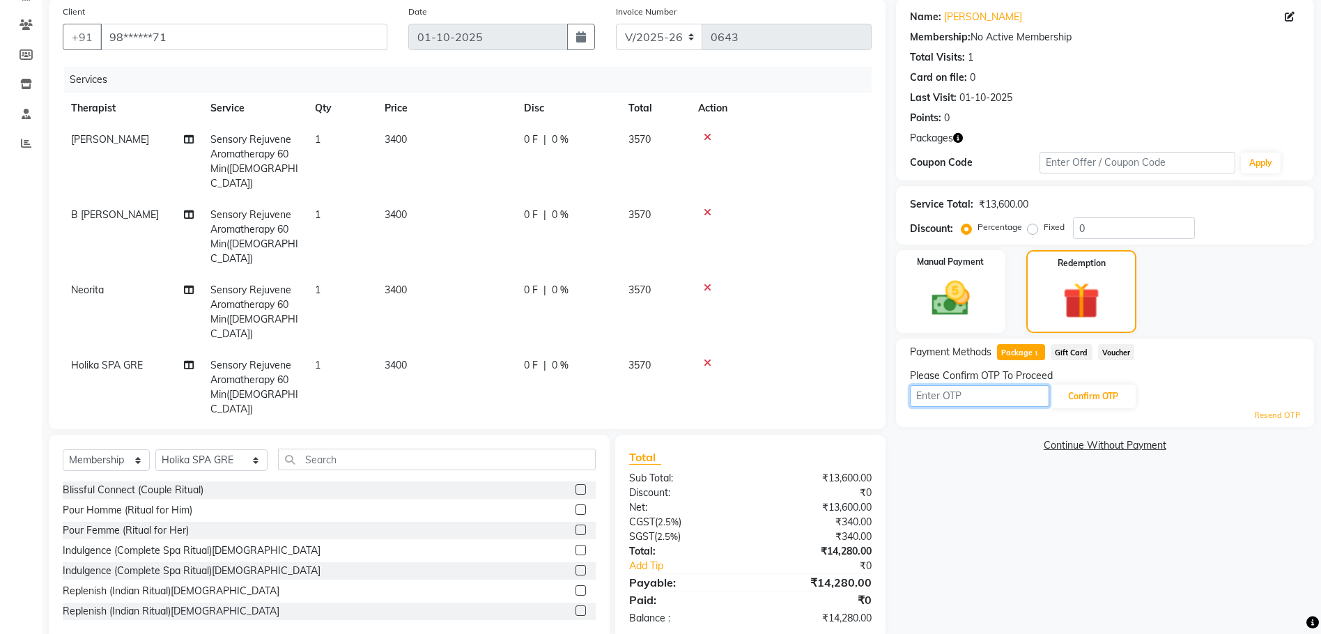
click at [949, 394] on input "text" at bounding box center [979, 396] width 139 height 22
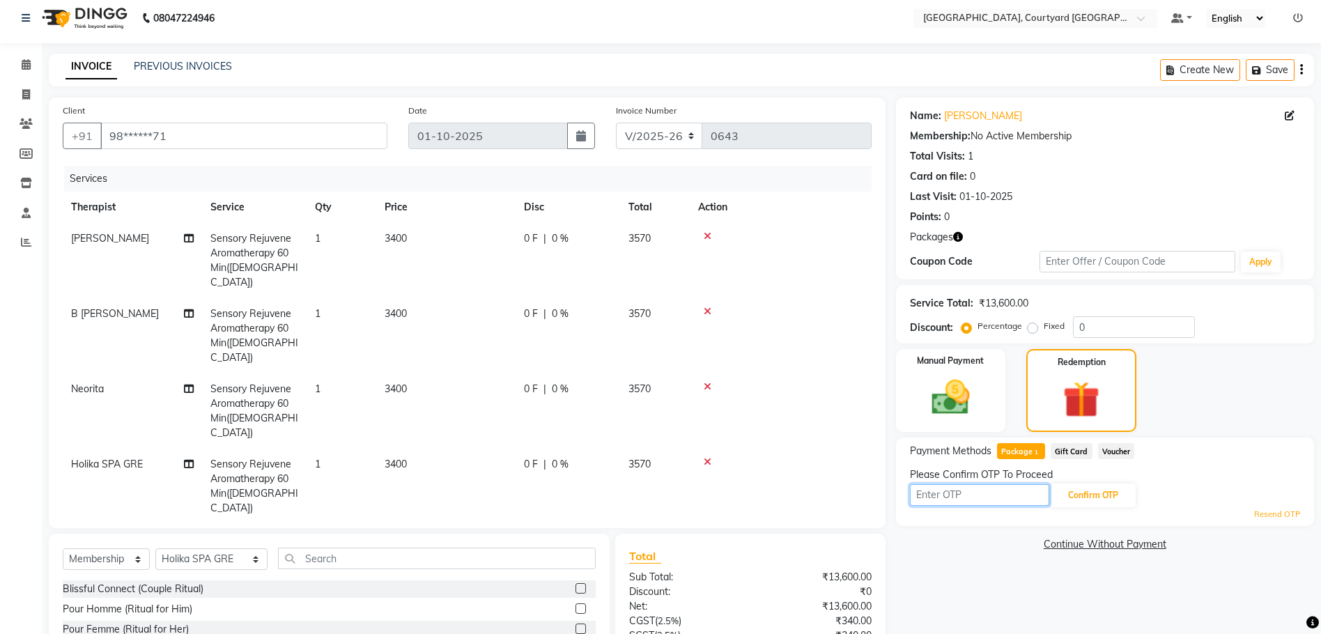
scroll to position [0, 0]
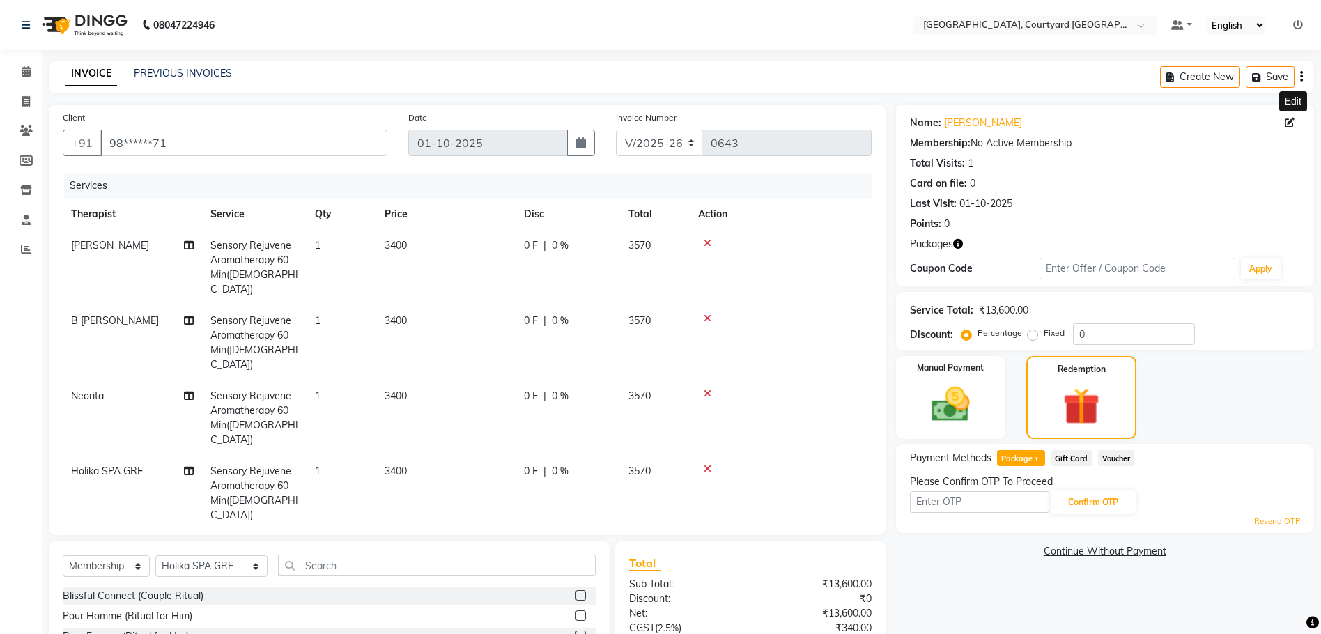
click at [1288, 122] on icon at bounding box center [1290, 123] width 10 height 10
select select "[DEMOGRAPHIC_DATA]"
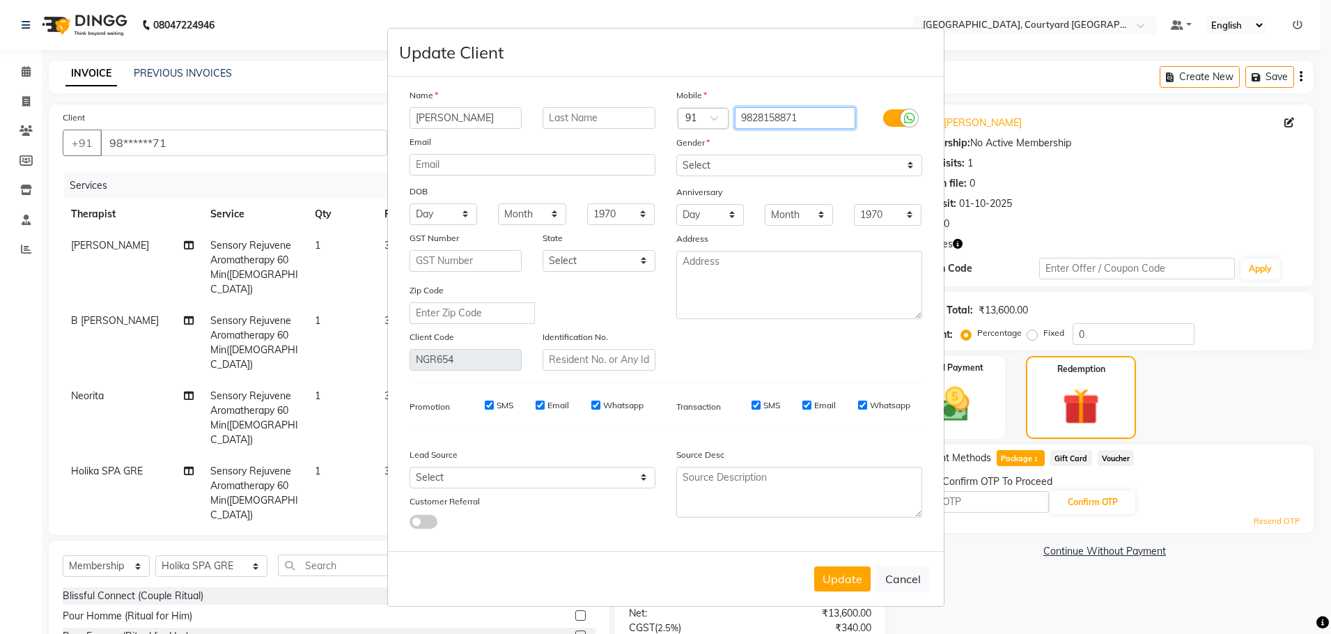
click at [815, 118] on input "9828158871" at bounding box center [795, 118] width 121 height 22
type input "9"
type input "9828696105"
click at [841, 580] on button "Update" at bounding box center [843, 578] width 56 height 25
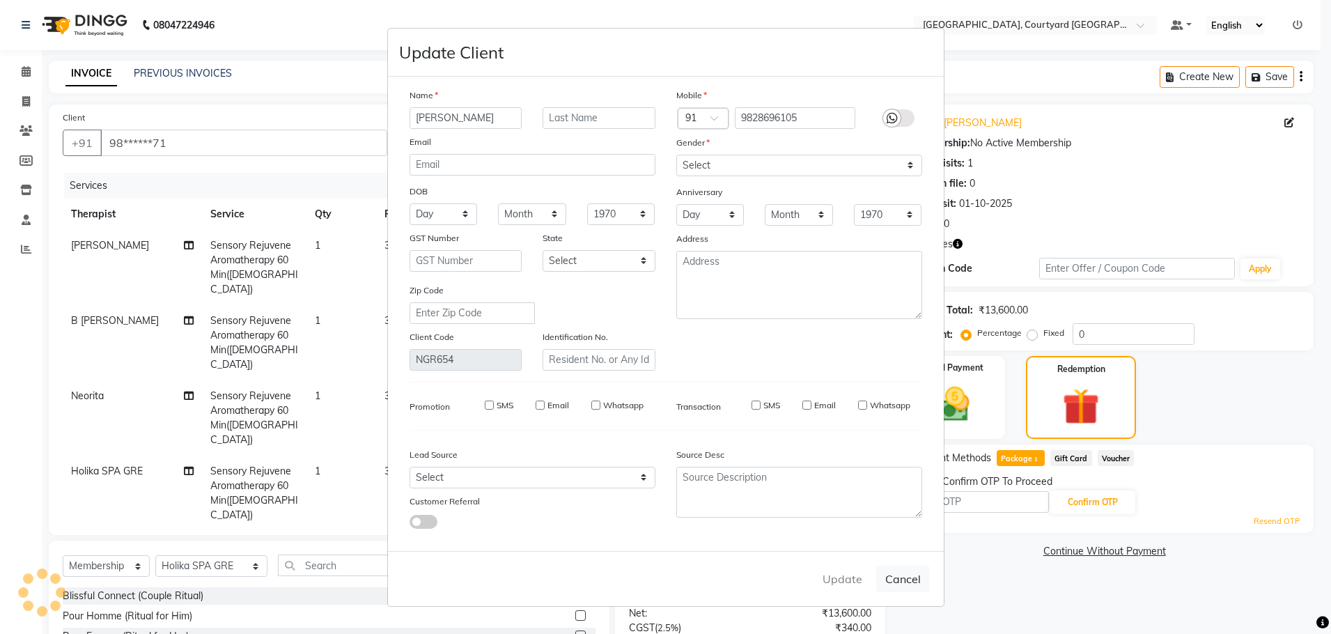
type input "98******05"
select select
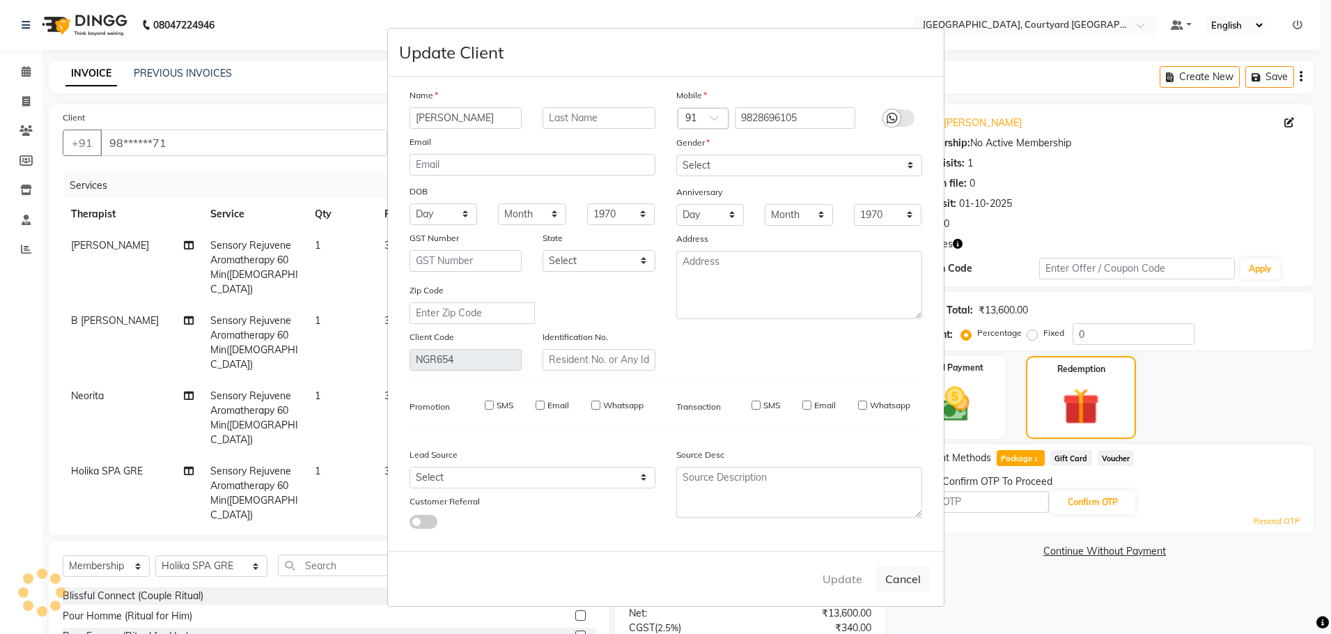
select select
checkbox input "false"
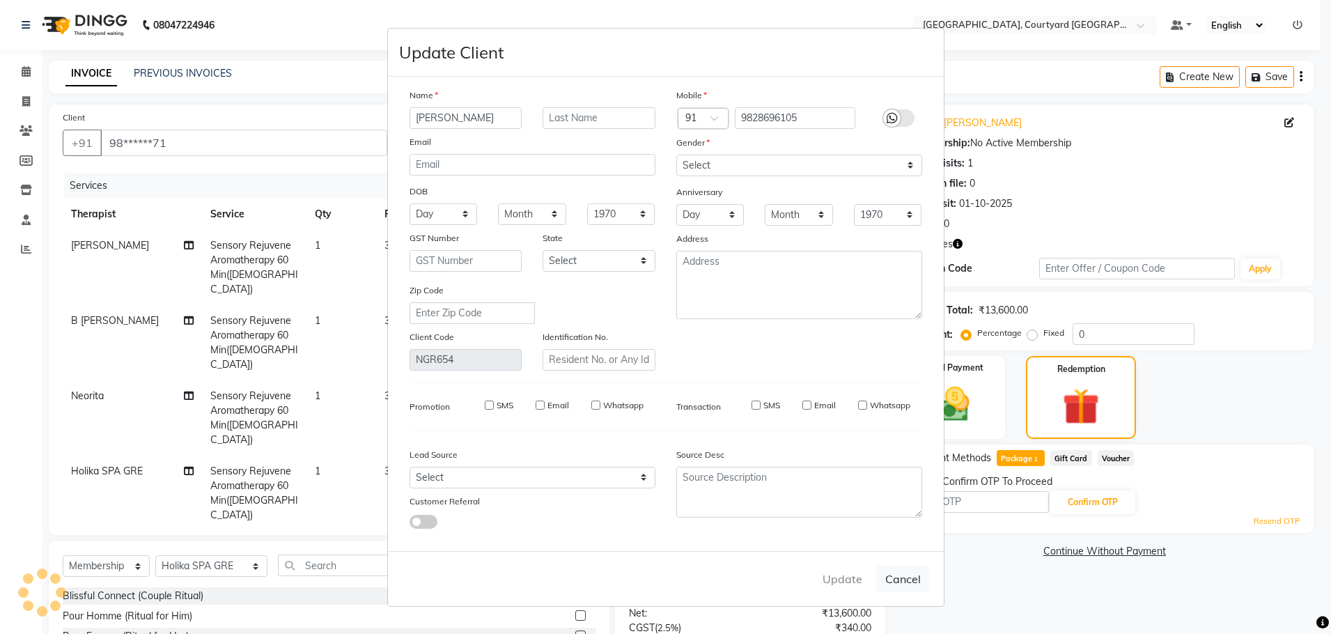
checkbox input "false"
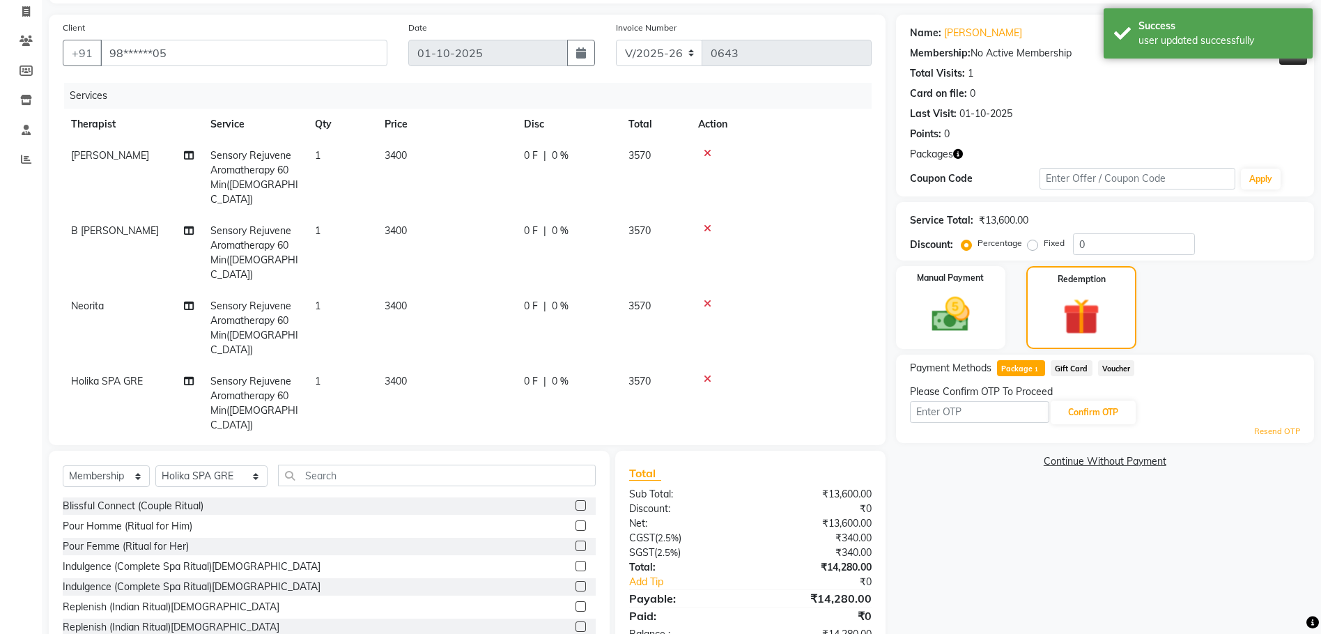
scroll to position [106, 0]
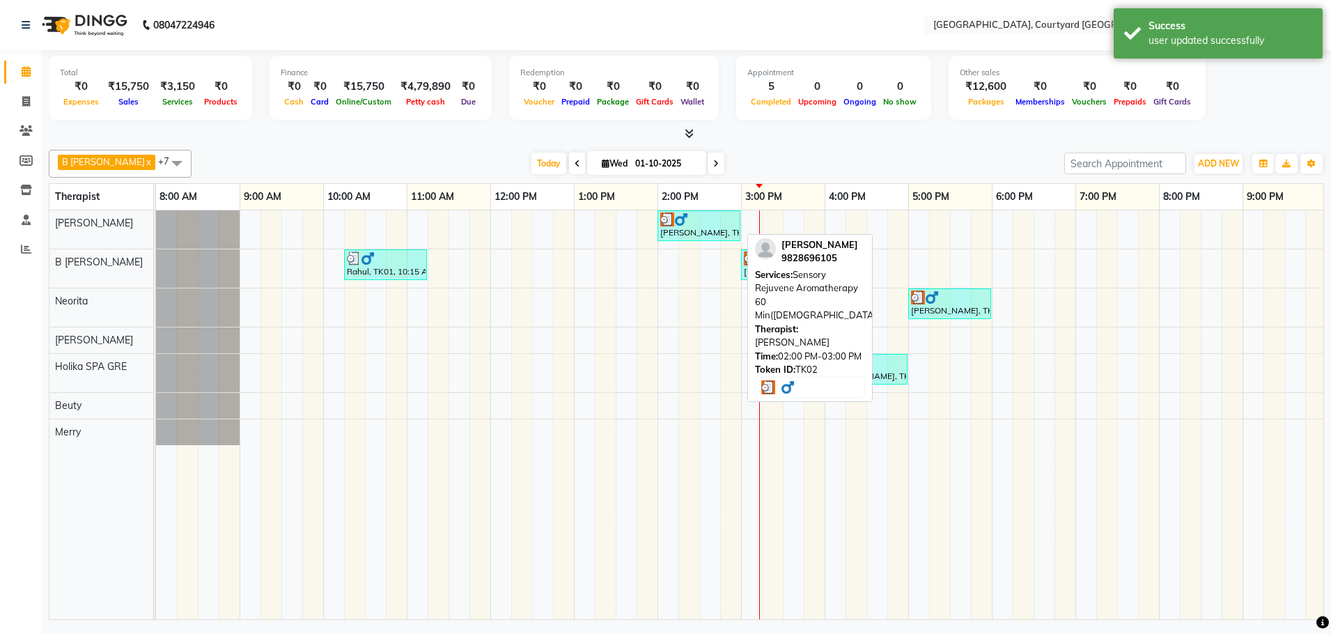
click at [671, 236] on div "[PERSON_NAME], TK02, 02:00 PM-03:00 PM, Sensory Rejuvene Aromatherapy 60 Min([D…" at bounding box center [699, 226] width 80 height 26
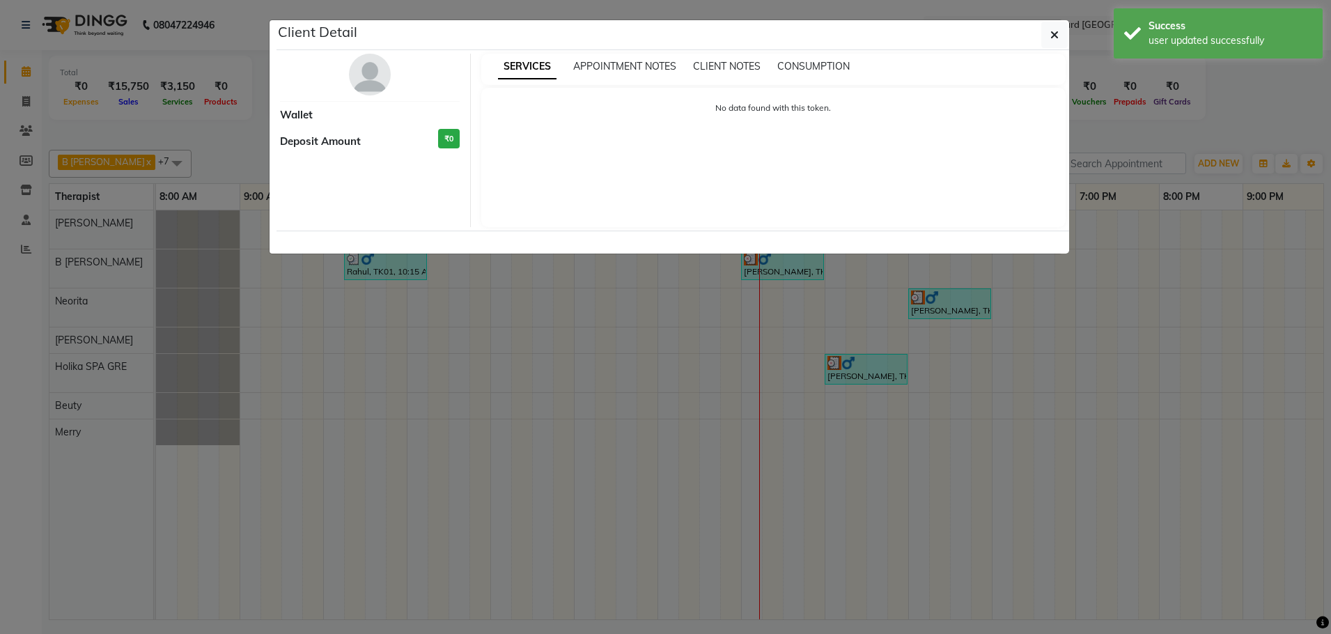
select select "3"
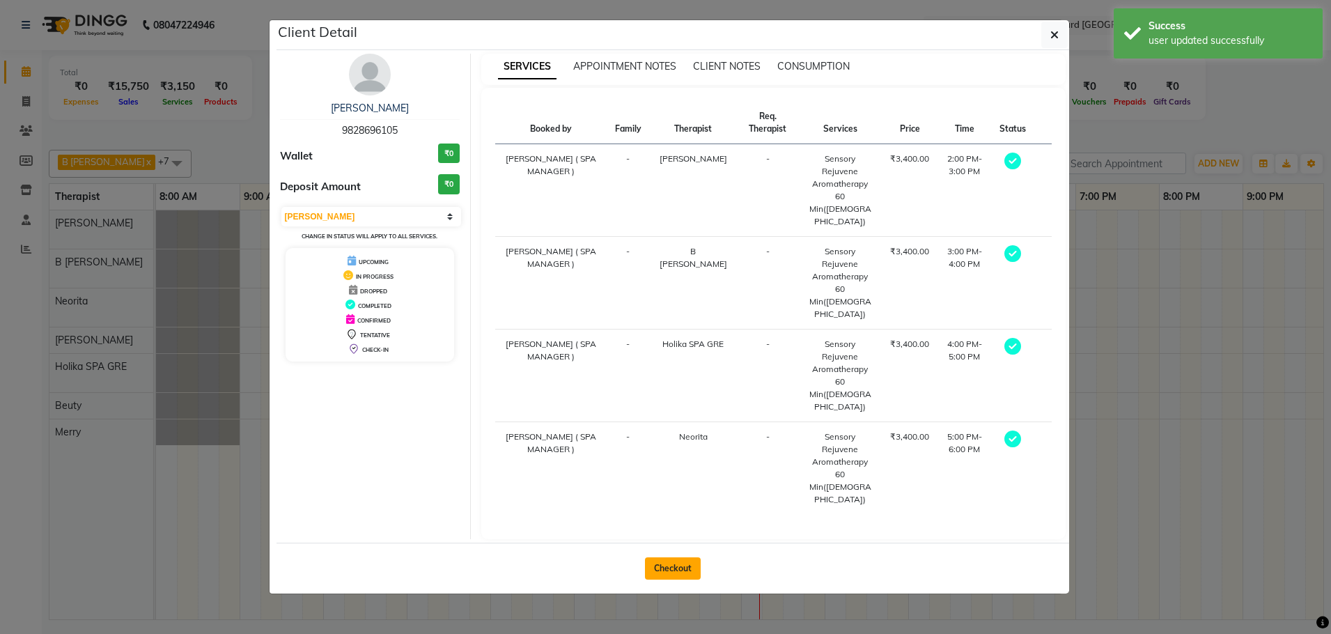
click at [667, 557] on button "Checkout" at bounding box center [673, 568] width 56 height 22
select select "service"
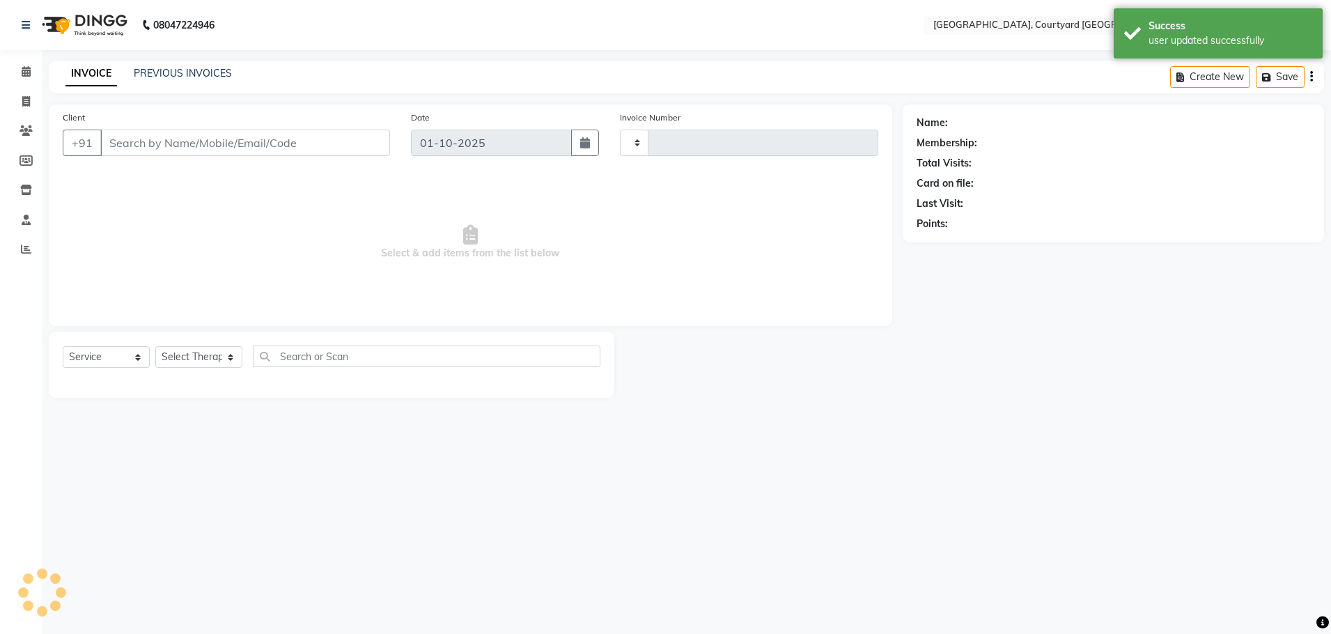
type input "0643"
select select "7754"
select select "membership"
type input "98******05"
select select "71431"
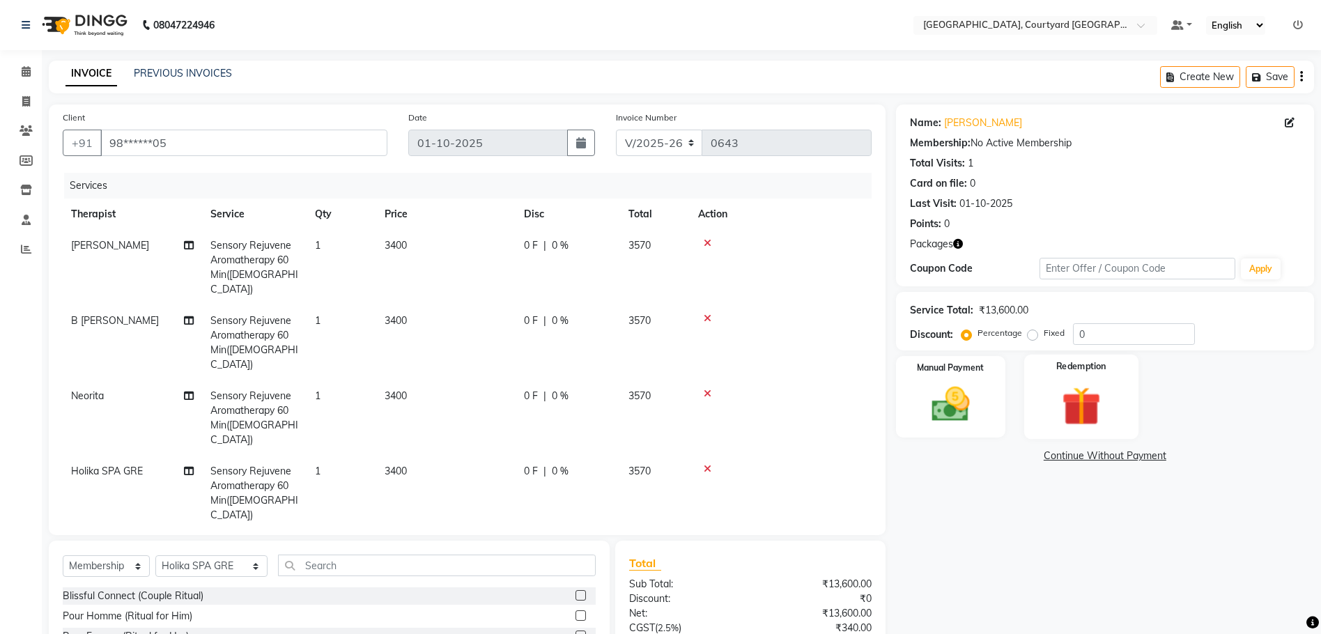
click at [1081, 402] on img at bounding box center [1081, 406] width 64 height 49
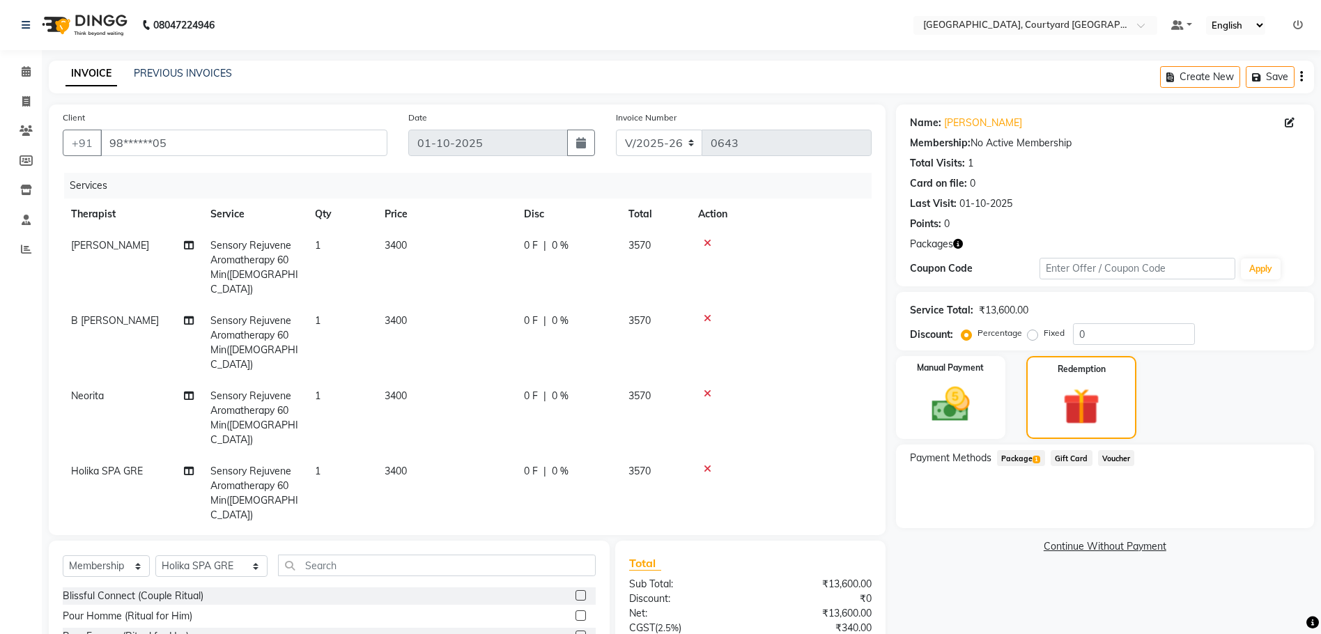
click at [1021, 461] on span "Package 1" at bounding box center [1021, 458] width 48 height 16
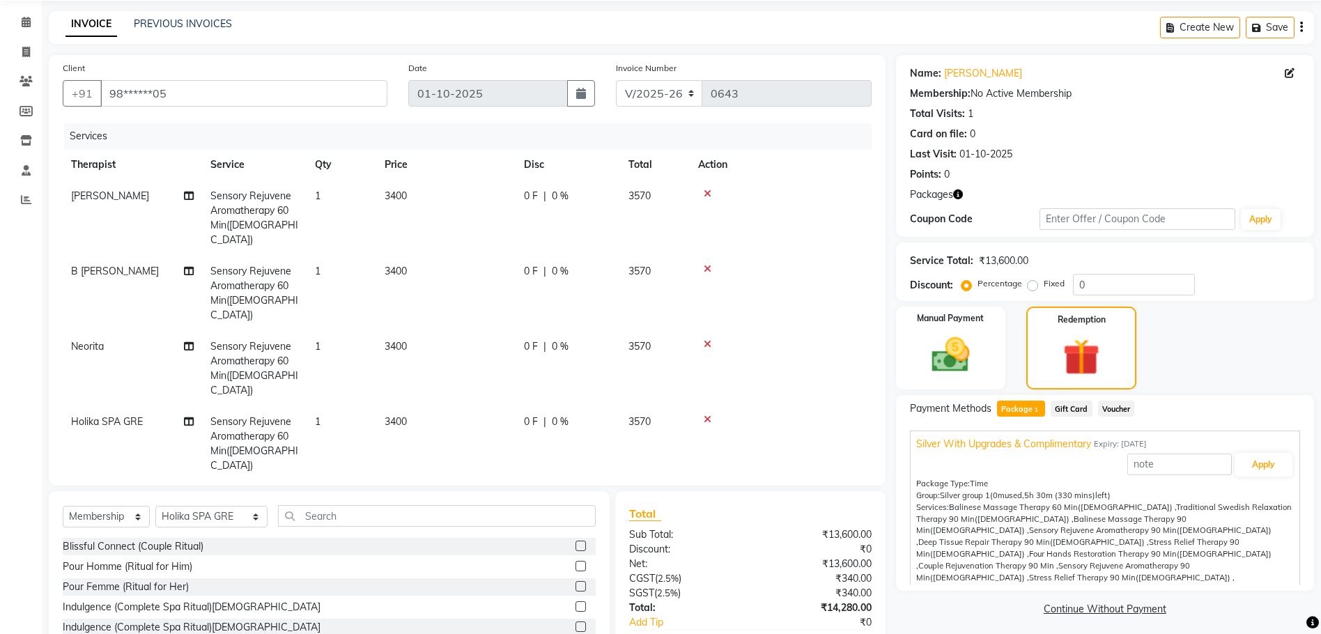
scroll to position [106, 0]
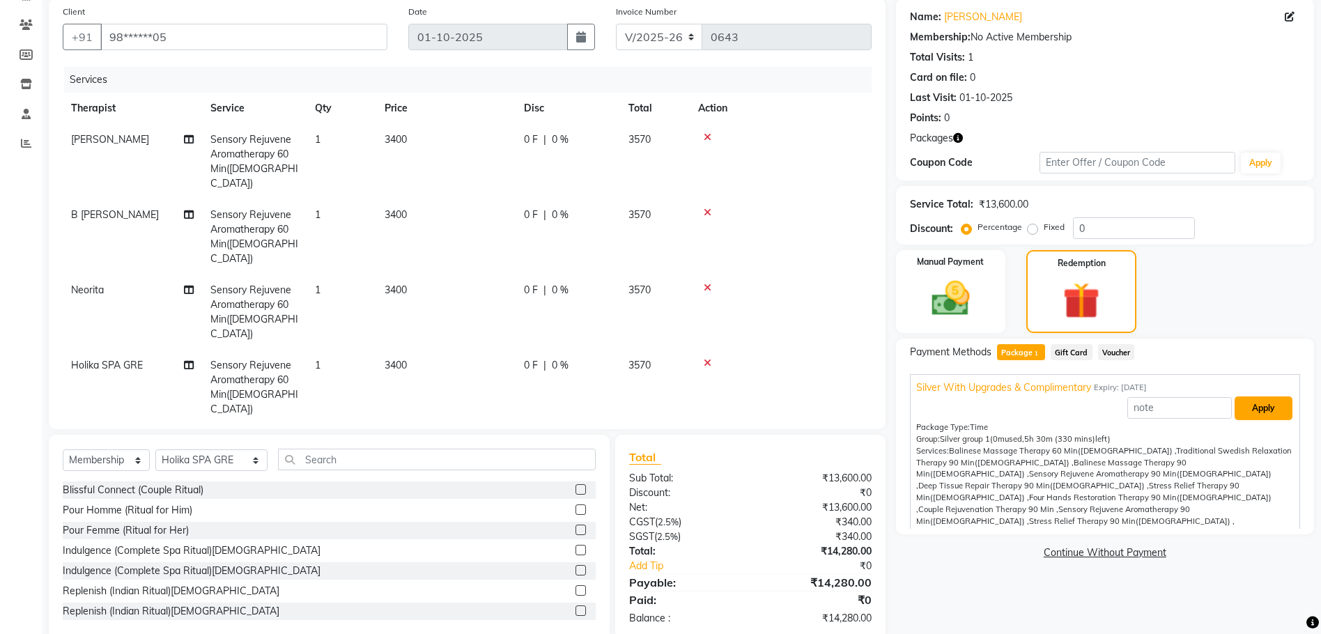
click at [1250, 412] on button "Apply" at bounding box center [1264, 408] width 58 height 24
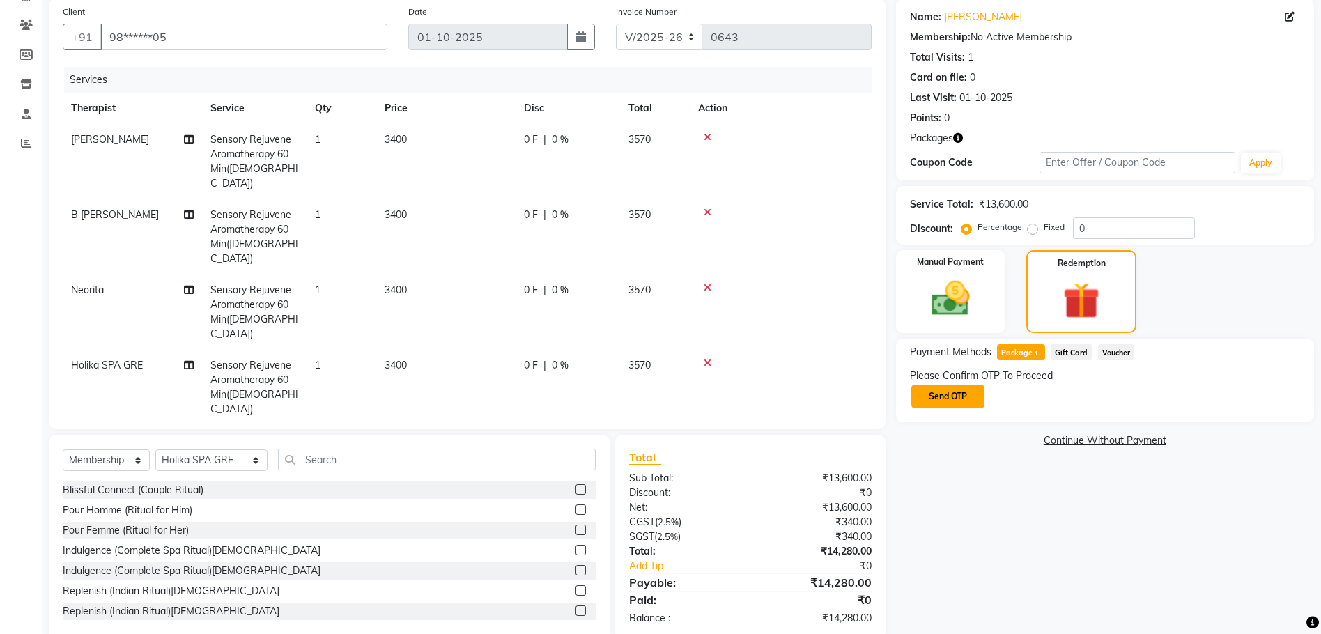
click at [959, 396] on button "Send OTP" at bounding box center [947, 397] width 73 height 24
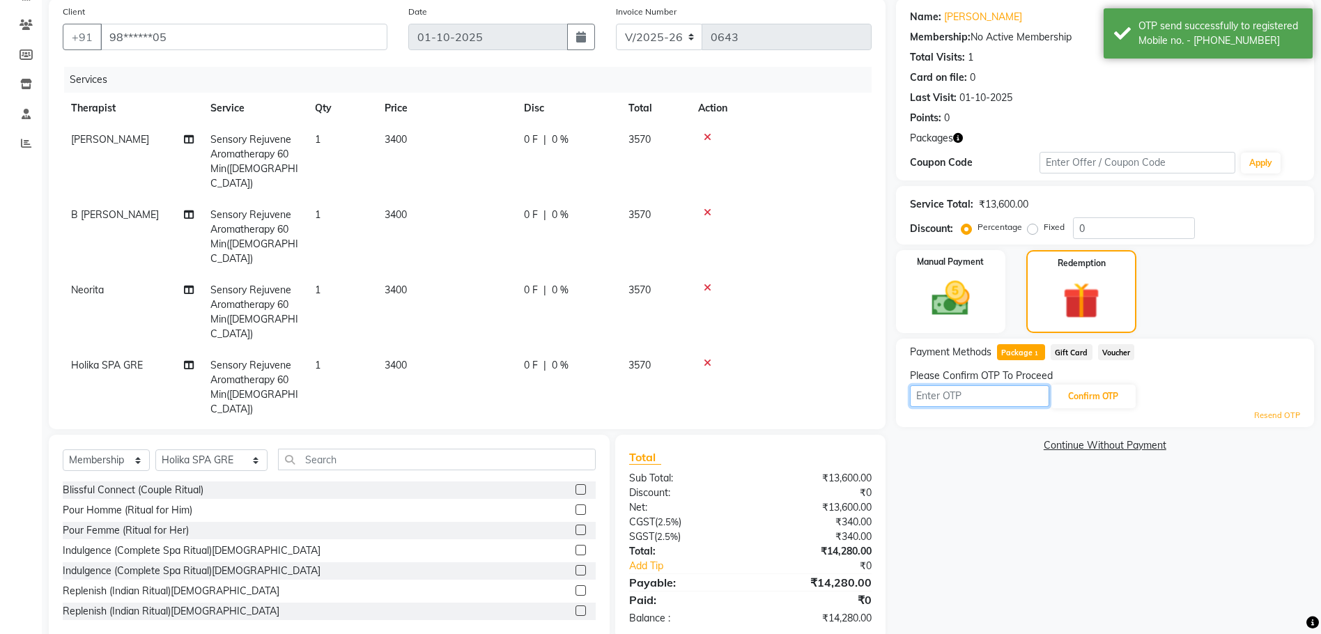
click at [961, 394] on input "text" at bounding box center [979, 396] width 139 height 22
type input "5280"
click at [1084, 394] on button "Confirm OTP" at bounding box center [1093, 397] width 85 height 24
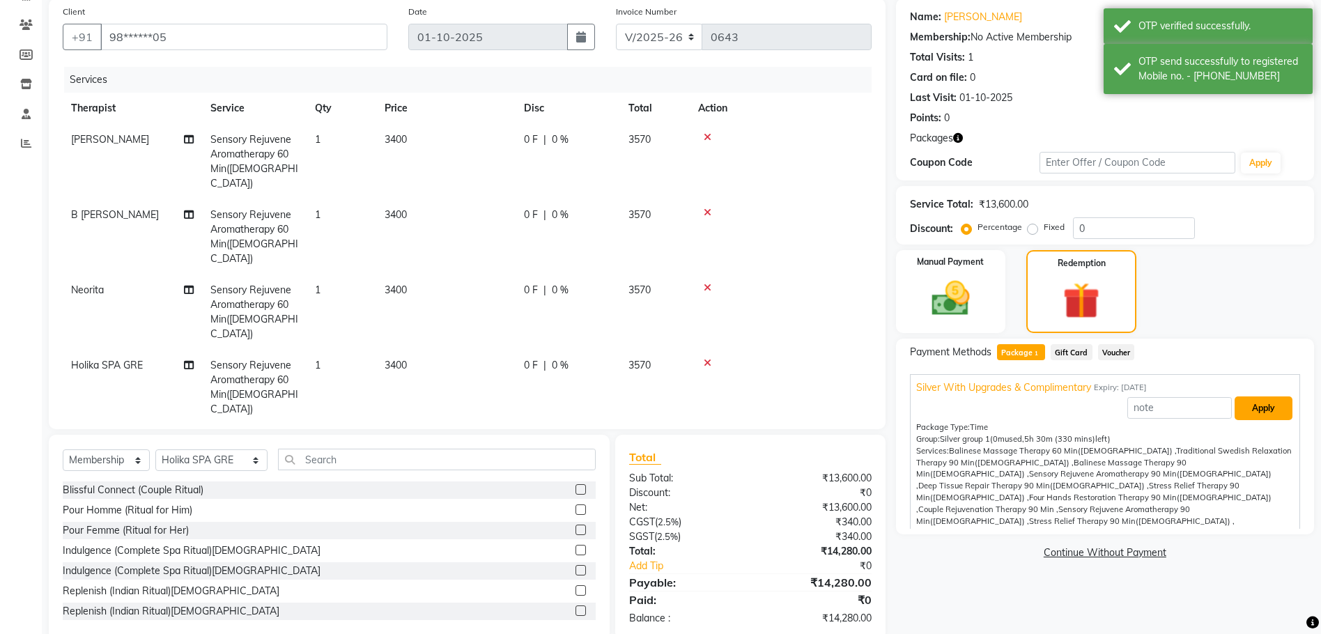
click at [1249, 415] on button "Apply" at bounding box center [1264, 408] width 58 height 24
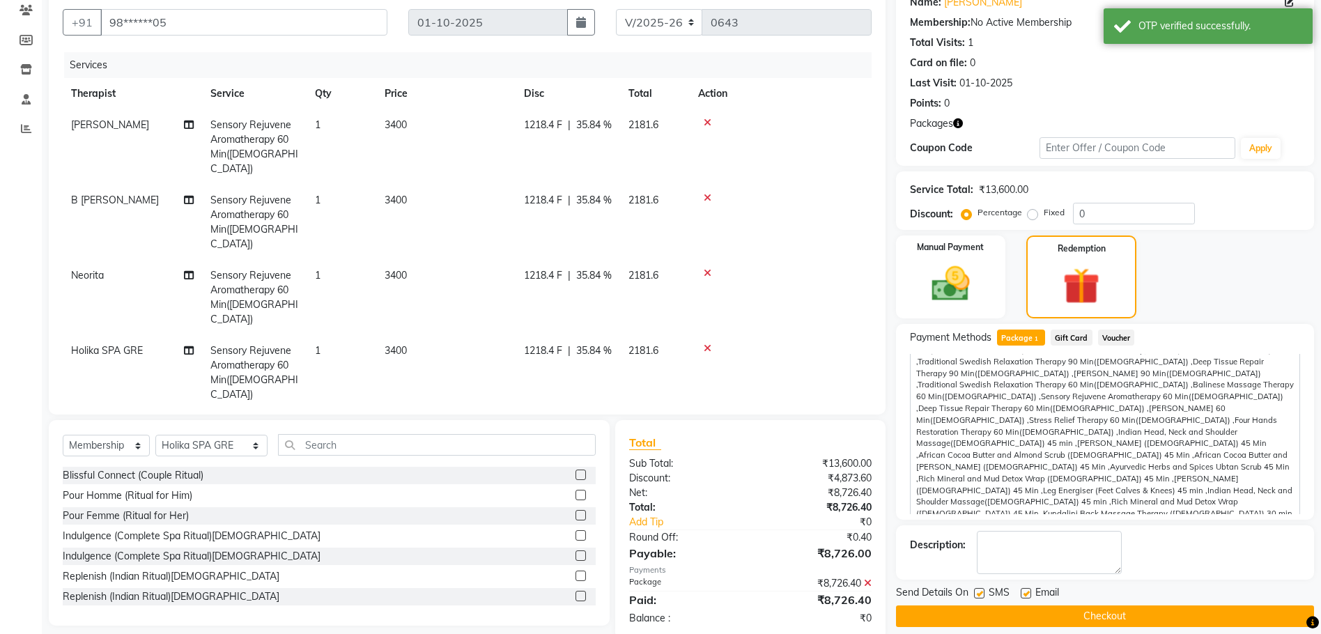
scroll to position [134, 0]
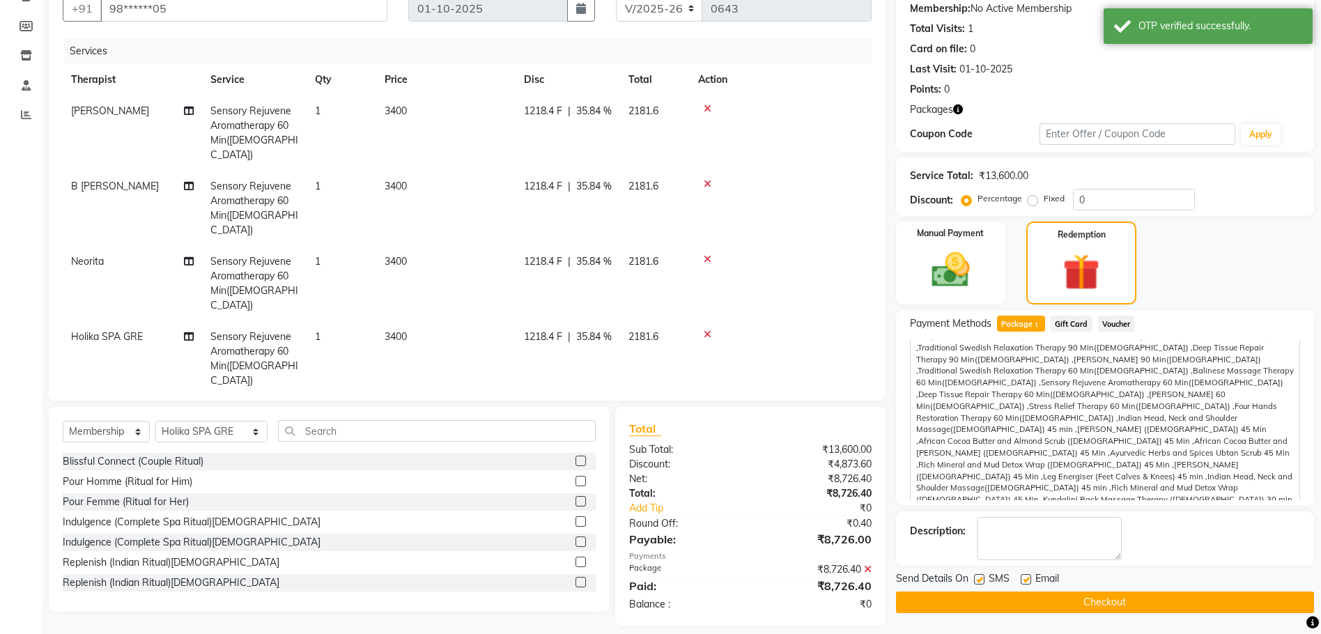
click at [1001, 602] on button "Checkout" at bounding box center [1105, 603] width 418 height 22
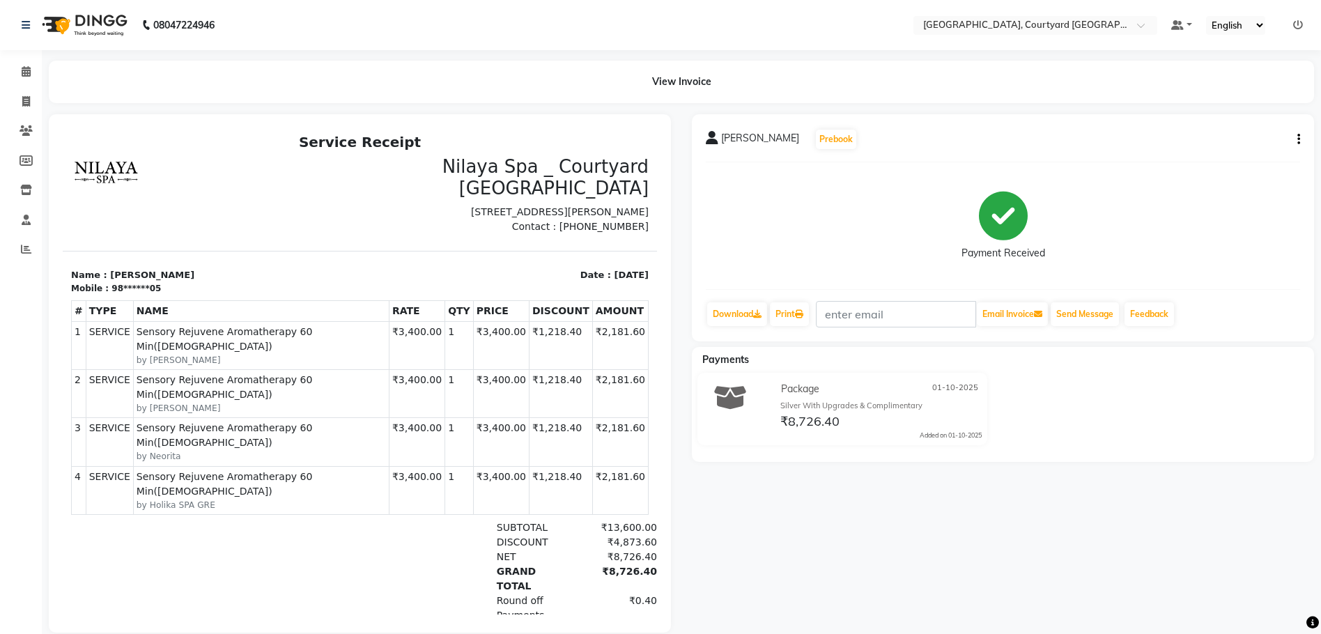
select select "service"
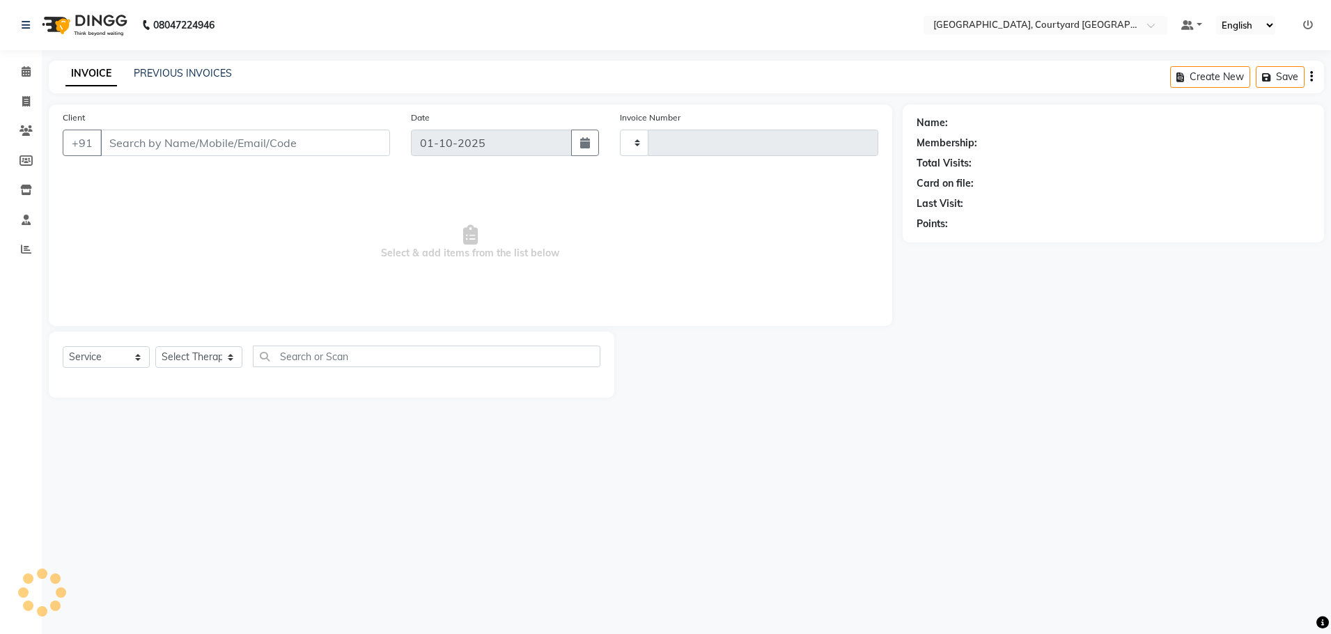
type input "0644"
select select "7754"
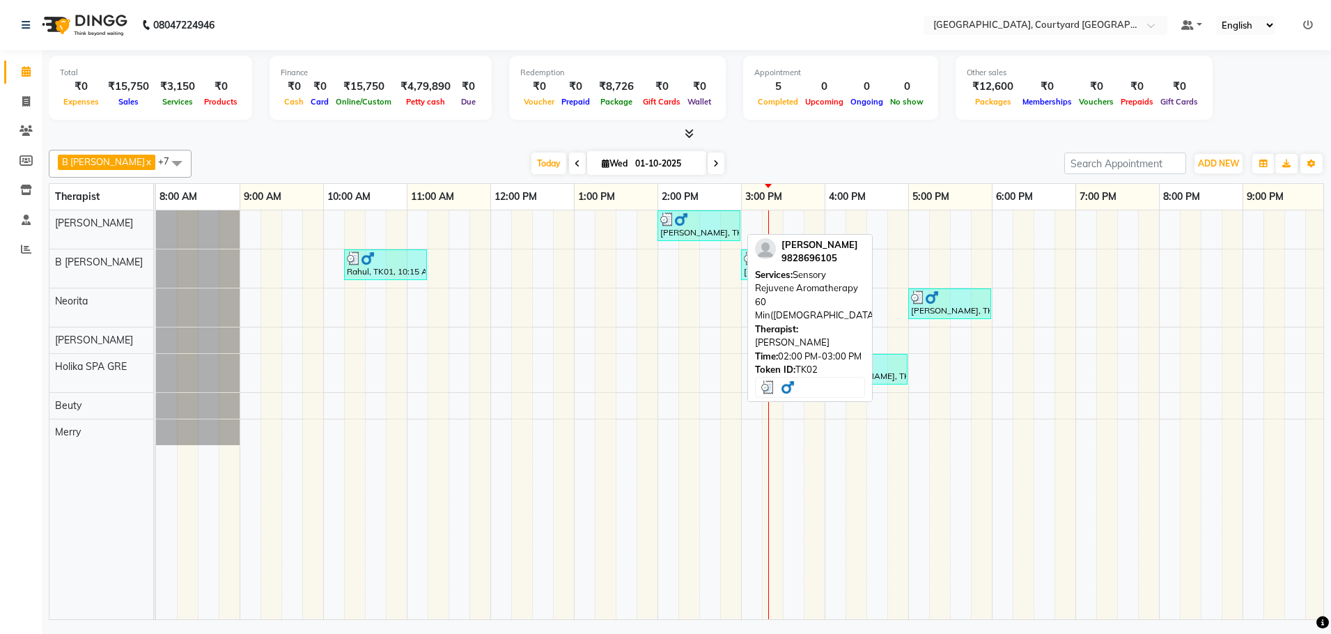
click at [697, 227] on div "[PERSON_NAME], TK02, 02:00 PM-03:00 PM, Sensory Rejuvene Aromatherapy 60 Min([D…" at bounding box center [699, 226] width 80 height 26
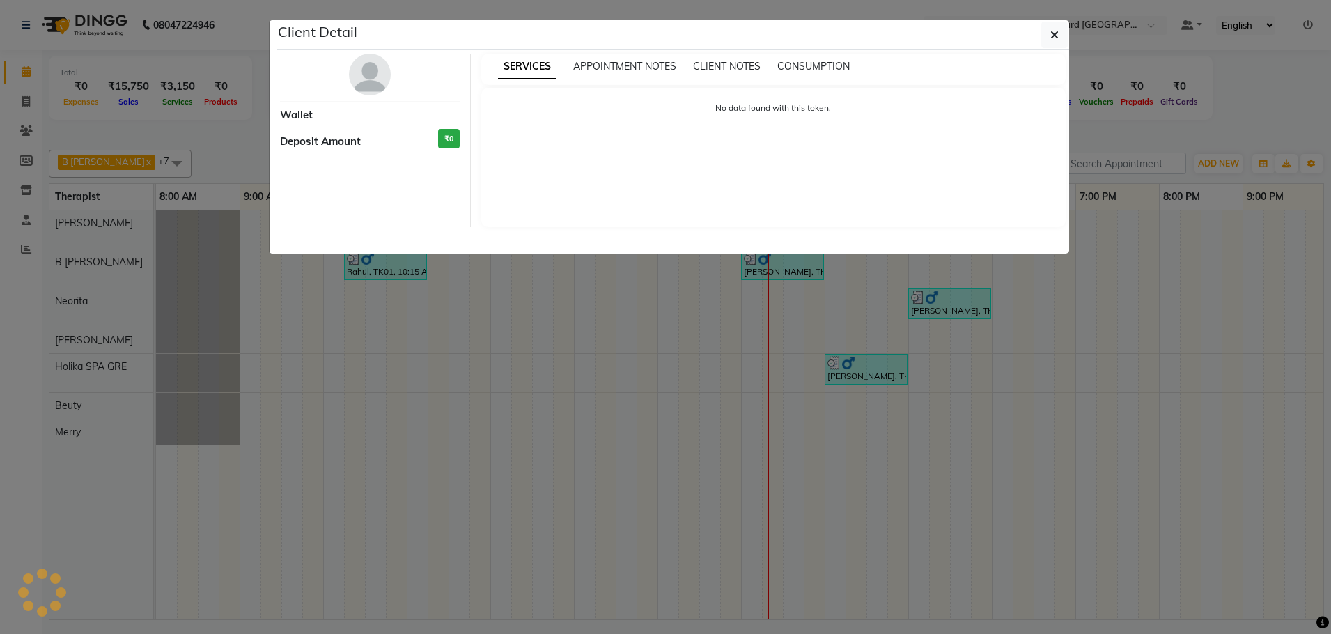
select select "3"
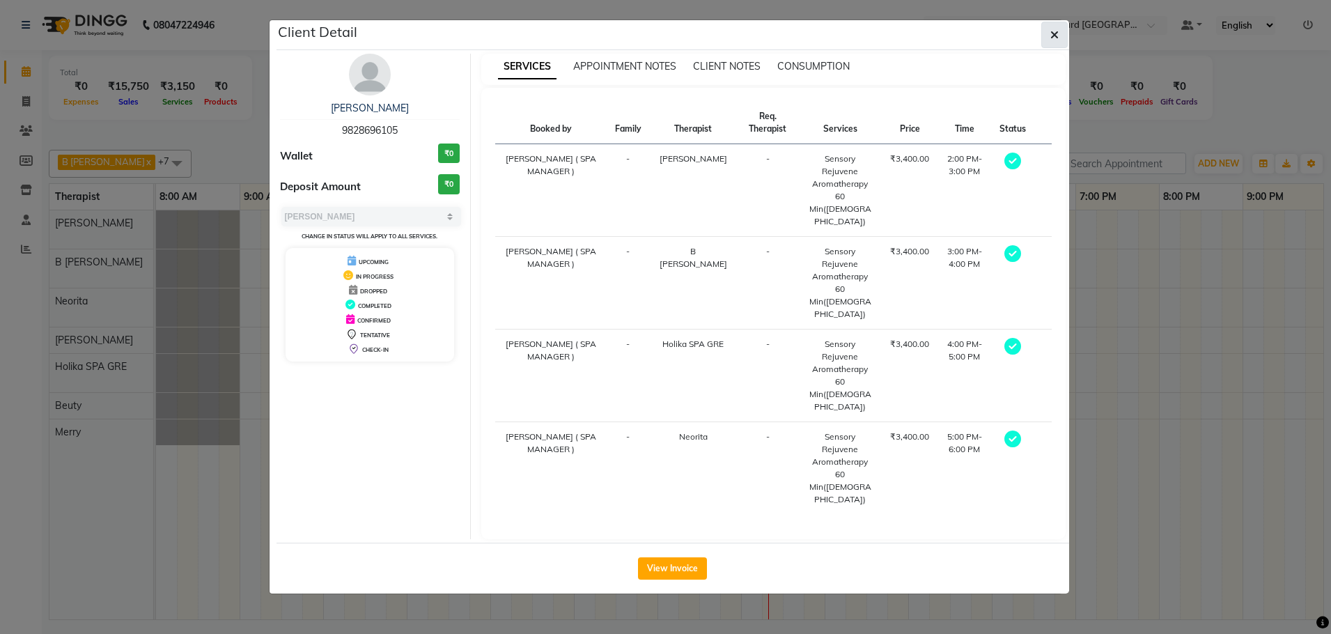
click at [1055, 32] on icon "button" at bounding box center [1055, 34] width 8 height 11
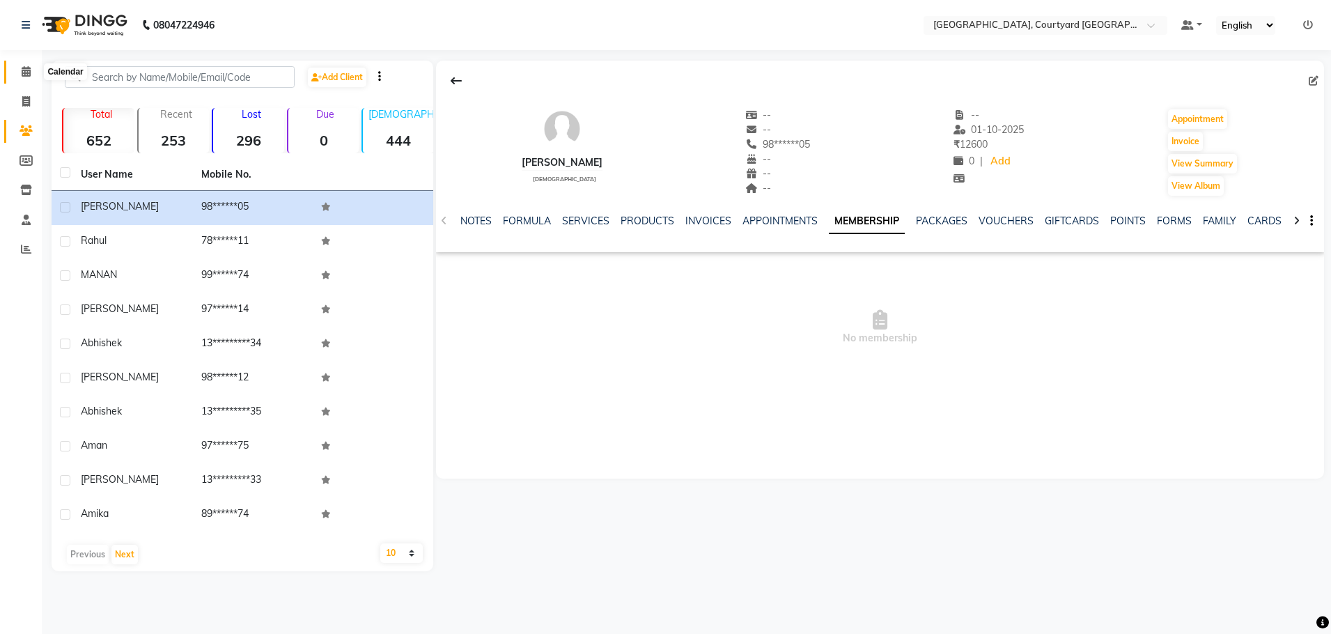
click at [25, 72] on icon at bounding box center [26, 71] width 9 height 10
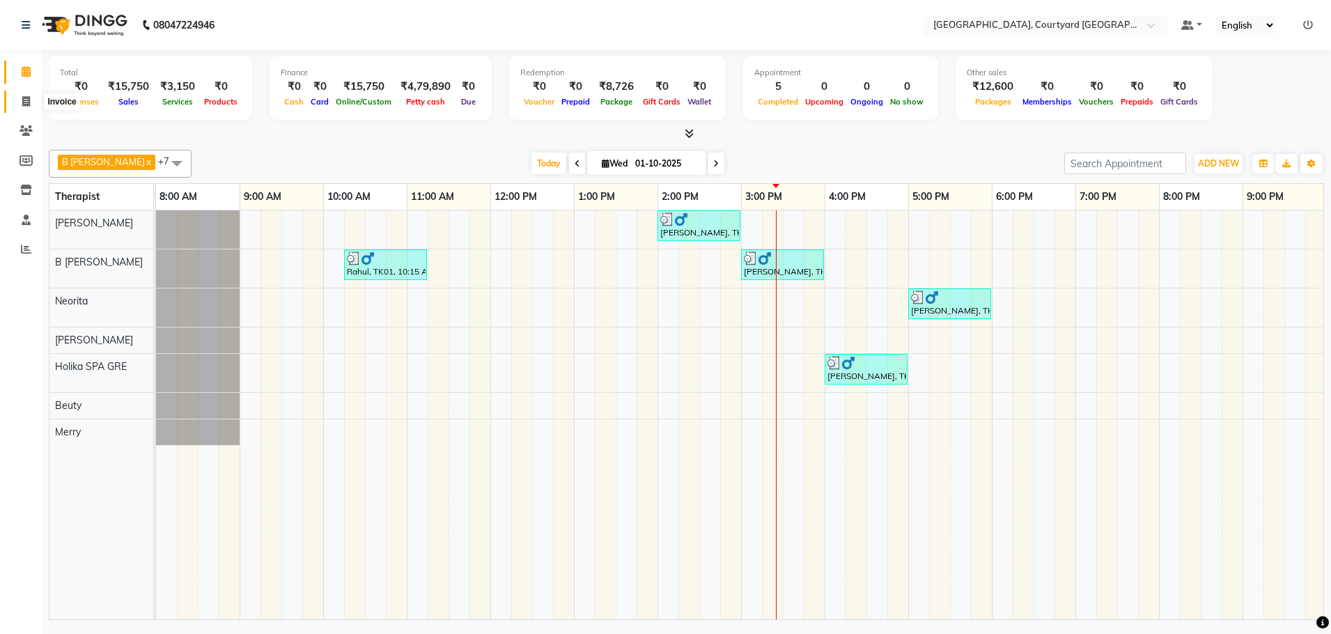
click at [27, 101] on icon at bounding box center [26, 101] width 8 height 10
select select "service"
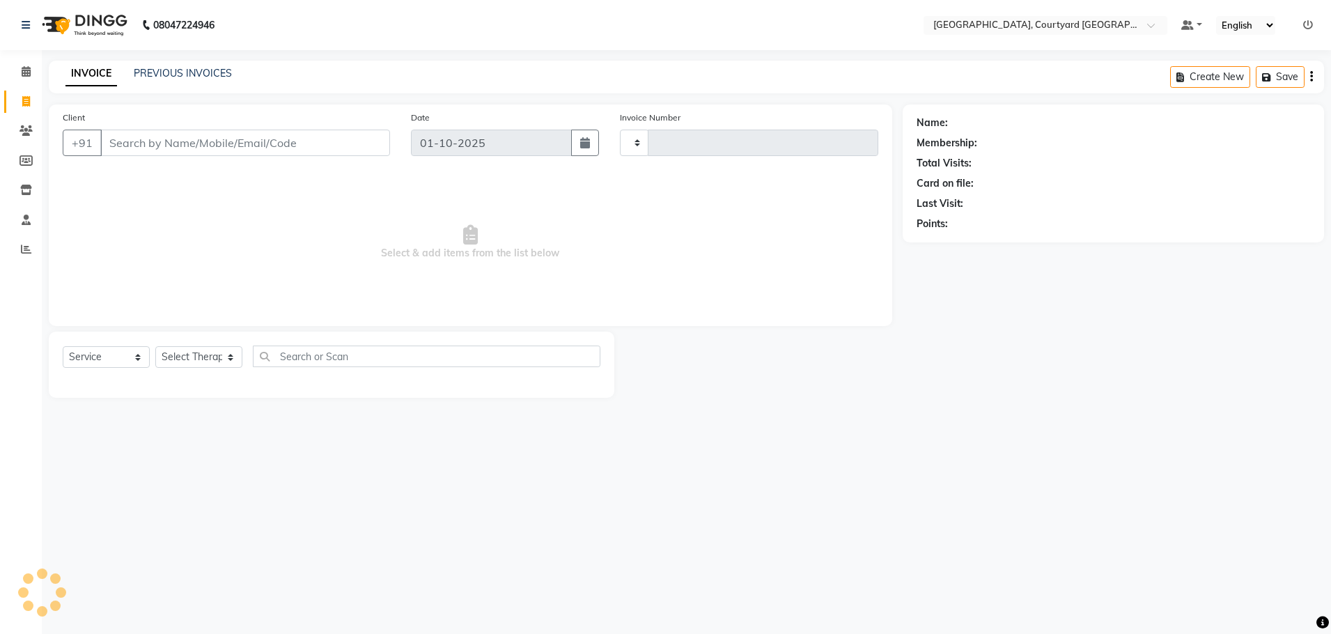
type input "0644"
select select "7754"
select select "membership"
click at [26, 70] on icon at bounding box center [26, 71] width 9 height 10
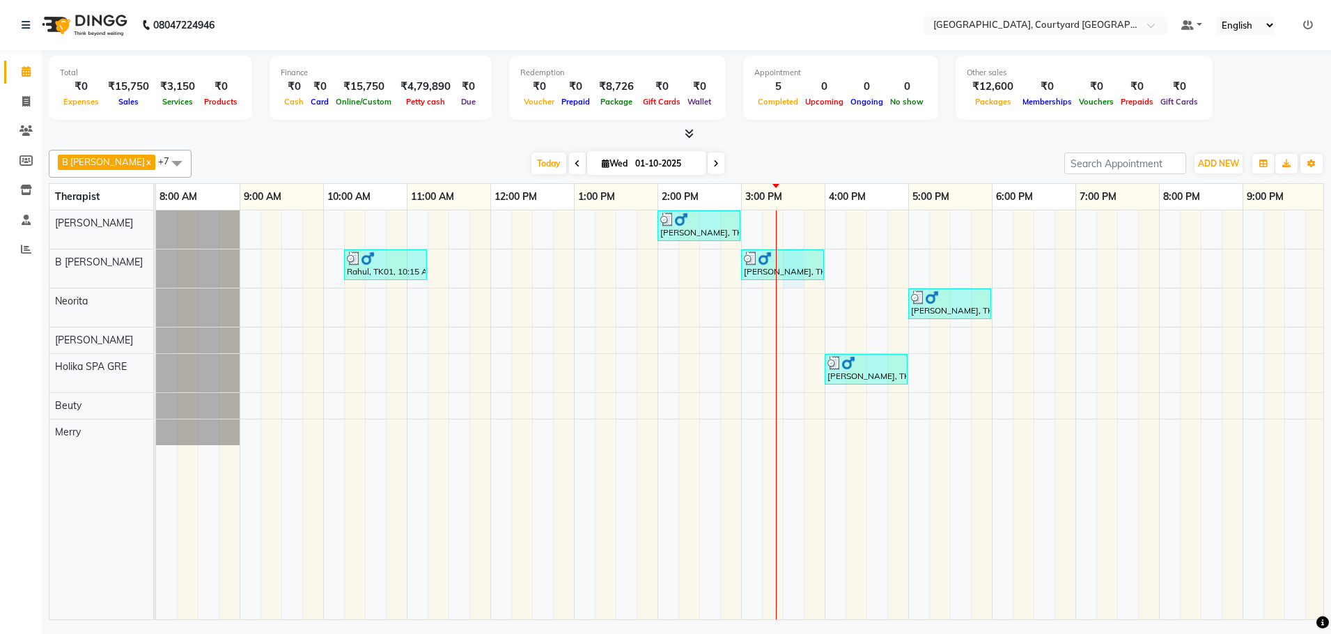
click at [798, 286] on div "[PERSON_NAME], TK02, 02:00 PM-03:00 PM, Sensory Rejuvene Aromatherapy 60 Min([D…" at bounding box center [825, 414] width 1338 height 409
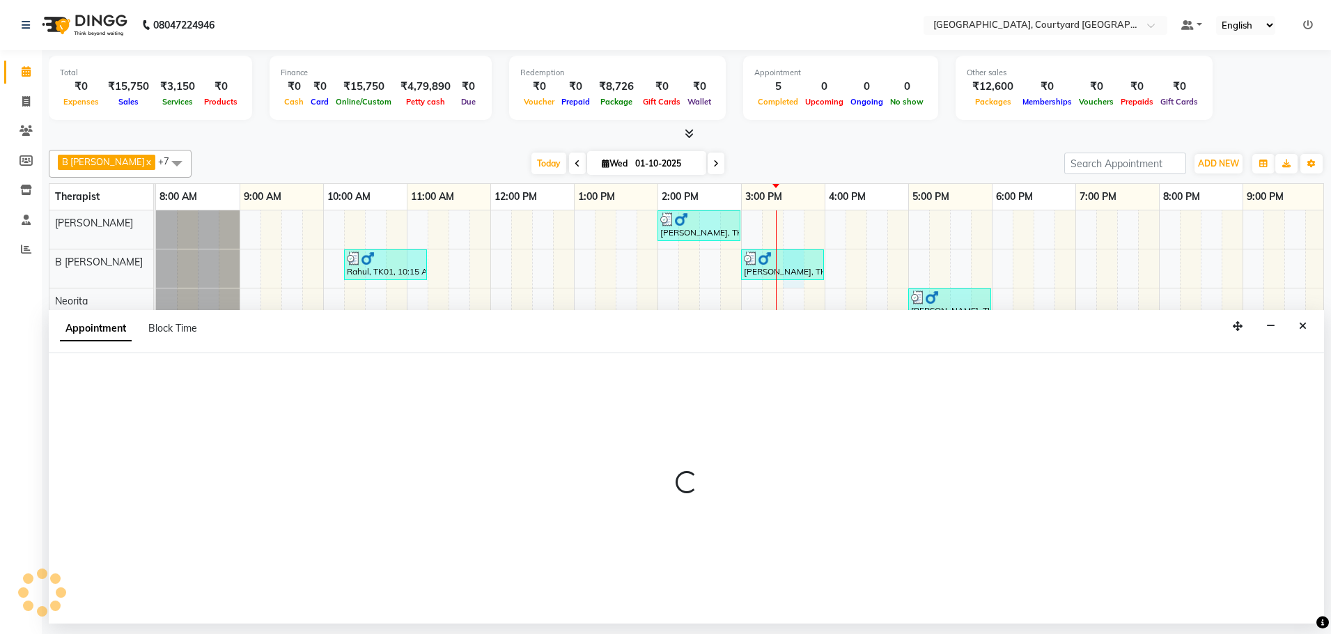
select select "70580"
select select "930"
select select "tentative"
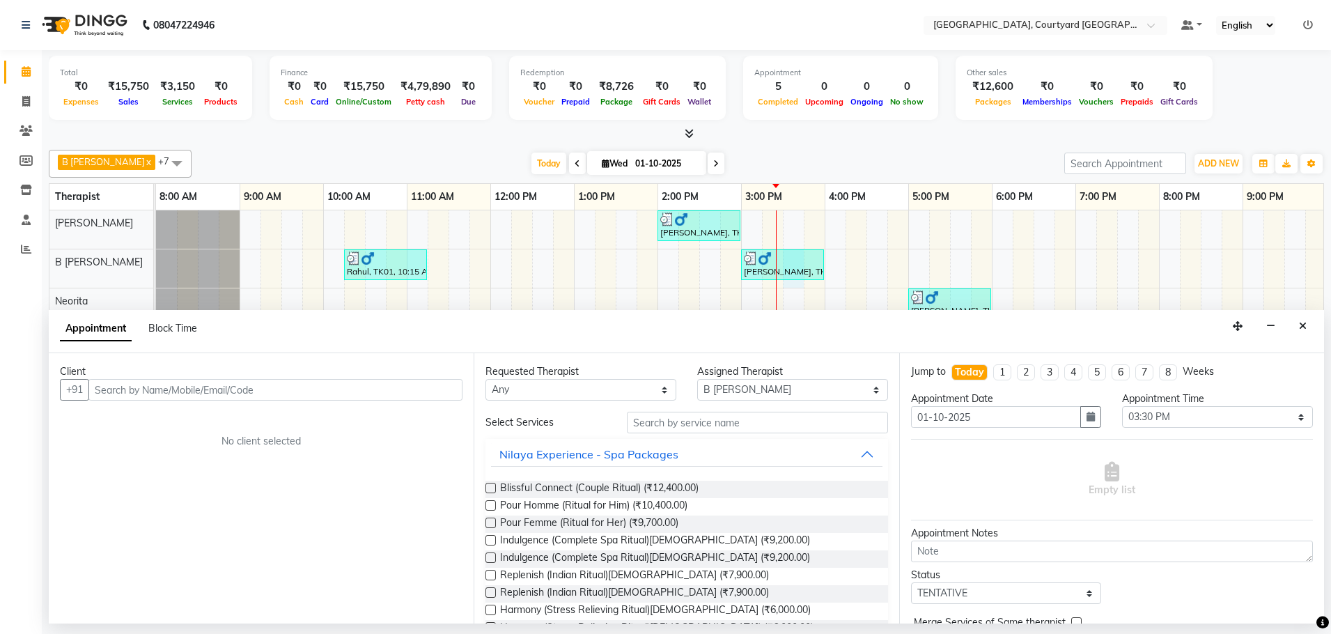
scroll to position [70, 0]
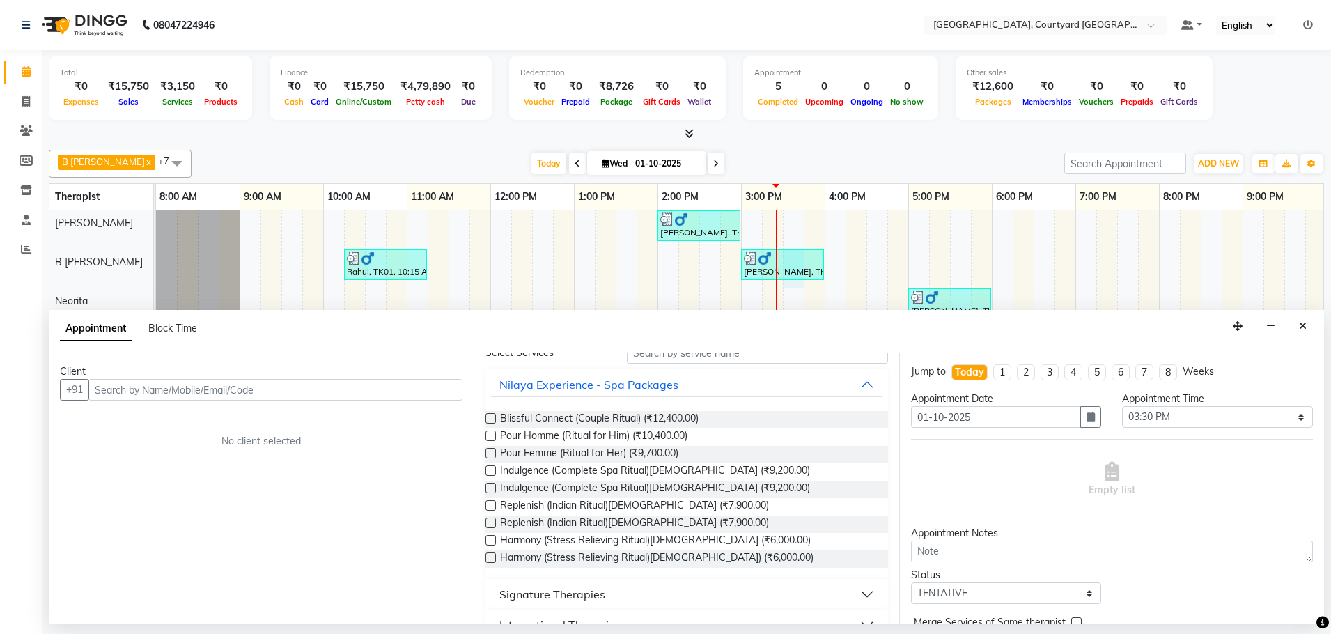
click at [854, 594] on button "Signature Therapies" at bounding box center [686, 594] width 391 height 25
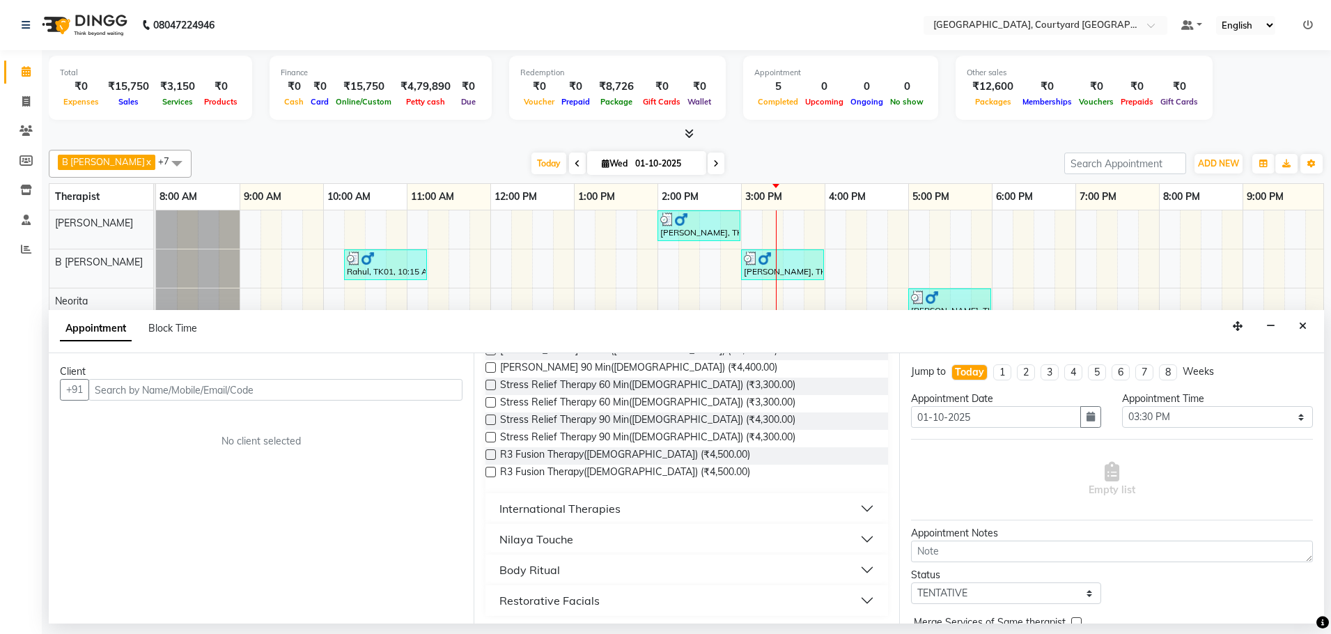
scroll to position [488, 0]
click at [861, 509] on button "International Therapies" at bounding box center [686, 507] width 391 height 25
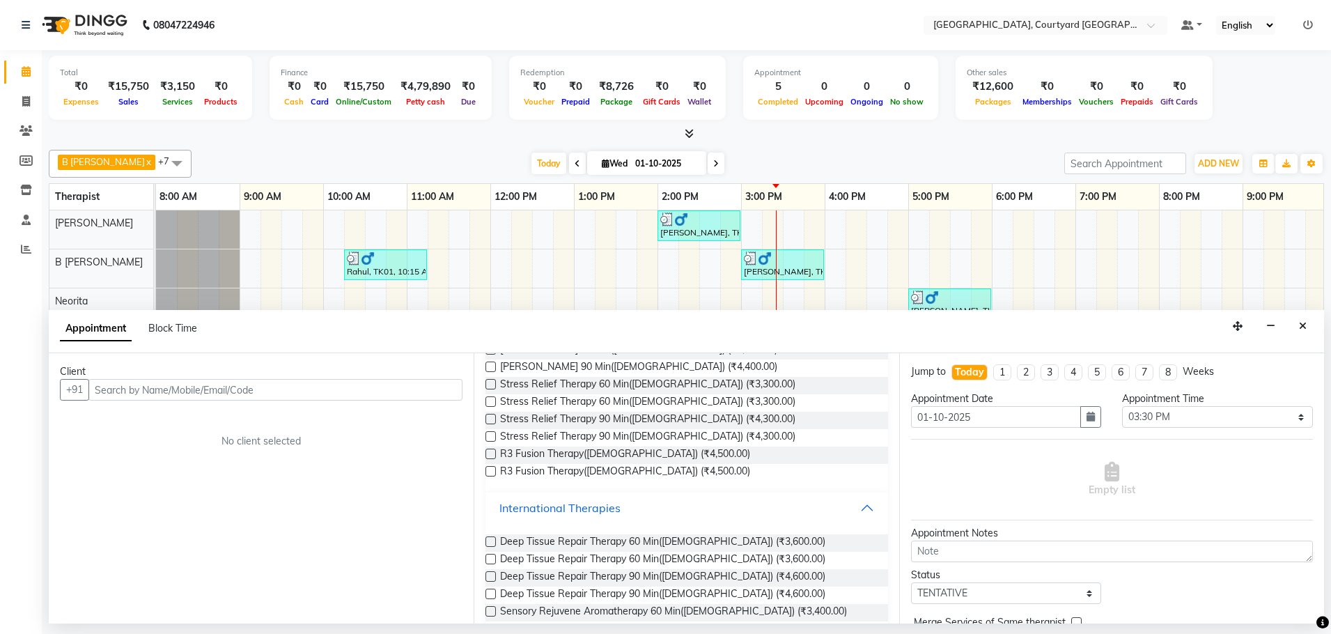
scroll to position [557, 0]
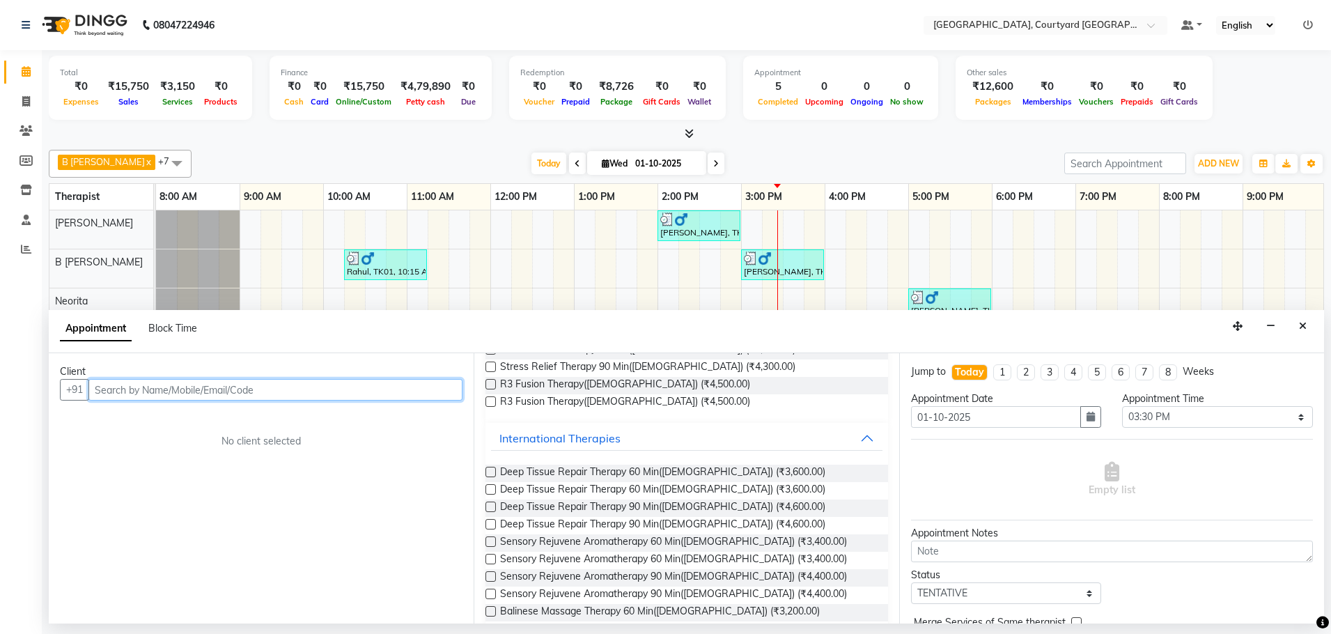
click at [279, 394] on input "text" at bounding box center [275, 390] width 374 height 22
click at [130, 390] on input "text" at bounding box center [275, 390] width 374 height 22
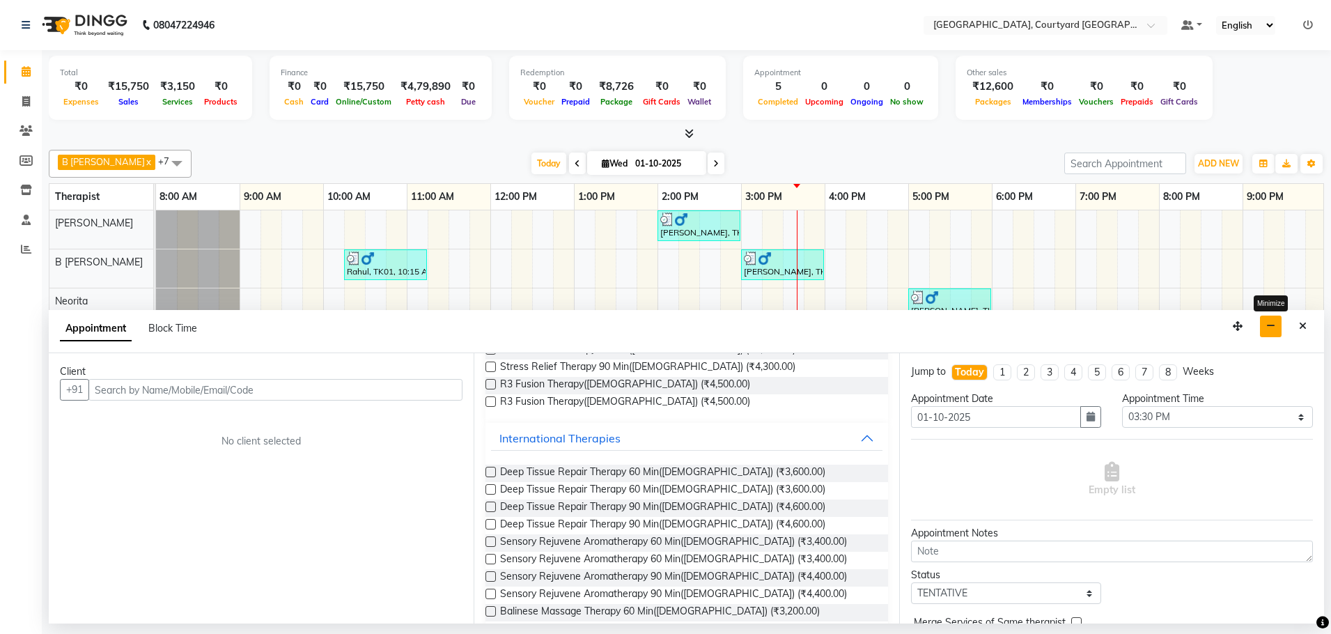
click at [1267, 330] on icon "button" at bounding box center [1271, 326] width 9 height 10
